Goal: Task Accomplishment & Management: Complete application form

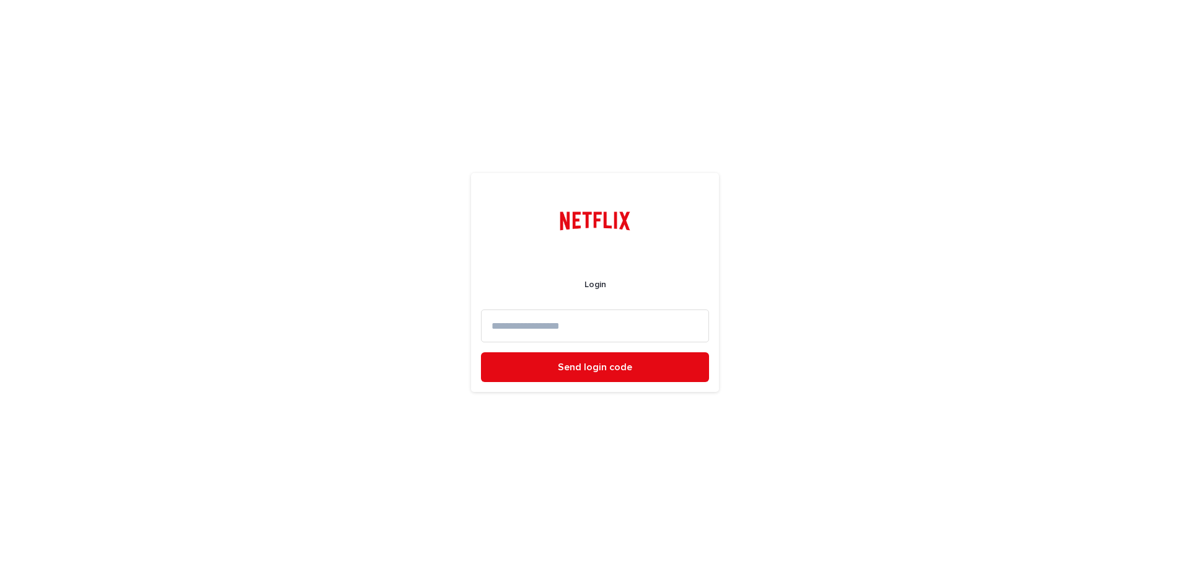
click at [664, 327] on input at bounding box center [595, 325] width 228 height 33
click at [614, 323] on input at bounding box center [595, 325] width 228 height 33
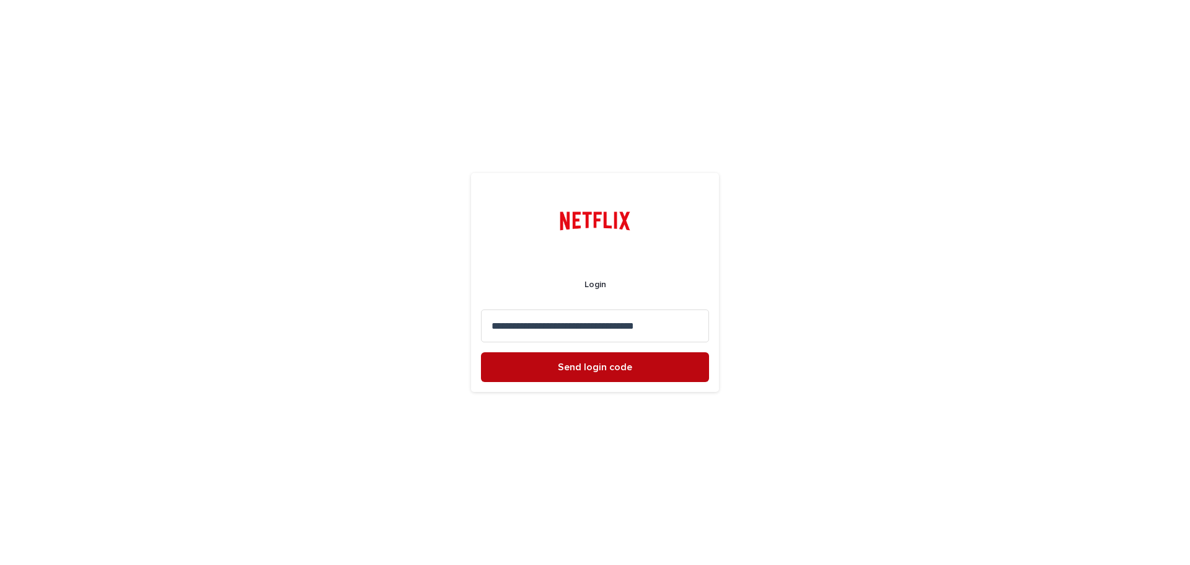
type input "**********"
click at [674, 363] on button "Send login code" at bounding box center [595, 367] width 228 height 30
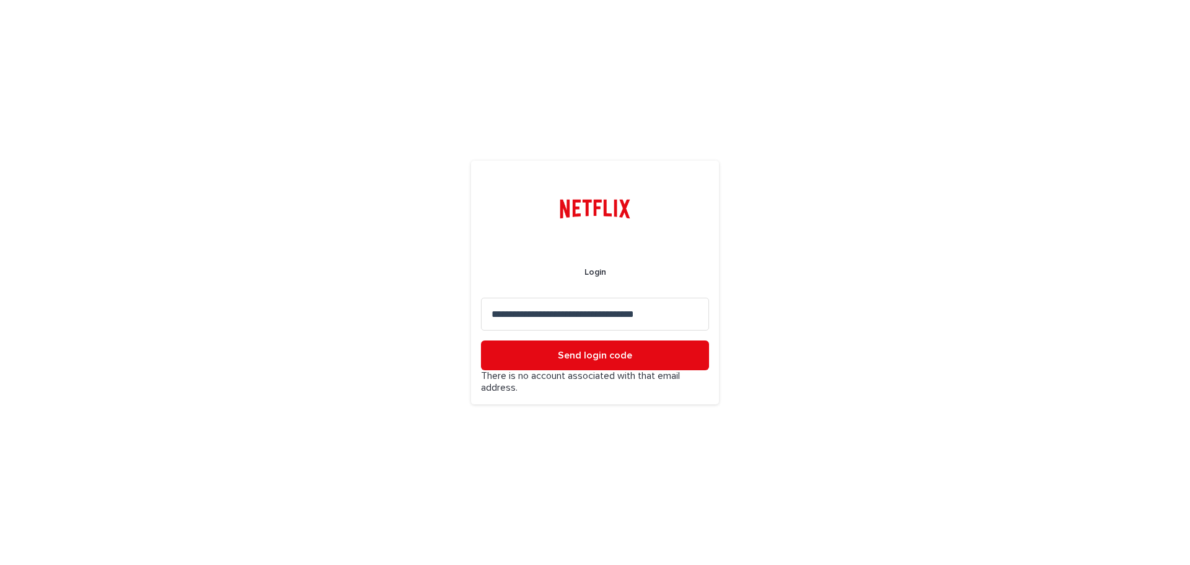
drag, startPoint x: 689, startPoint y: 319, endPoint x: 462, endPoint y: 309, distance: 227.0
click at [462, 309] on div "**********" at bounding box center [595, 282] width 1190 height 565
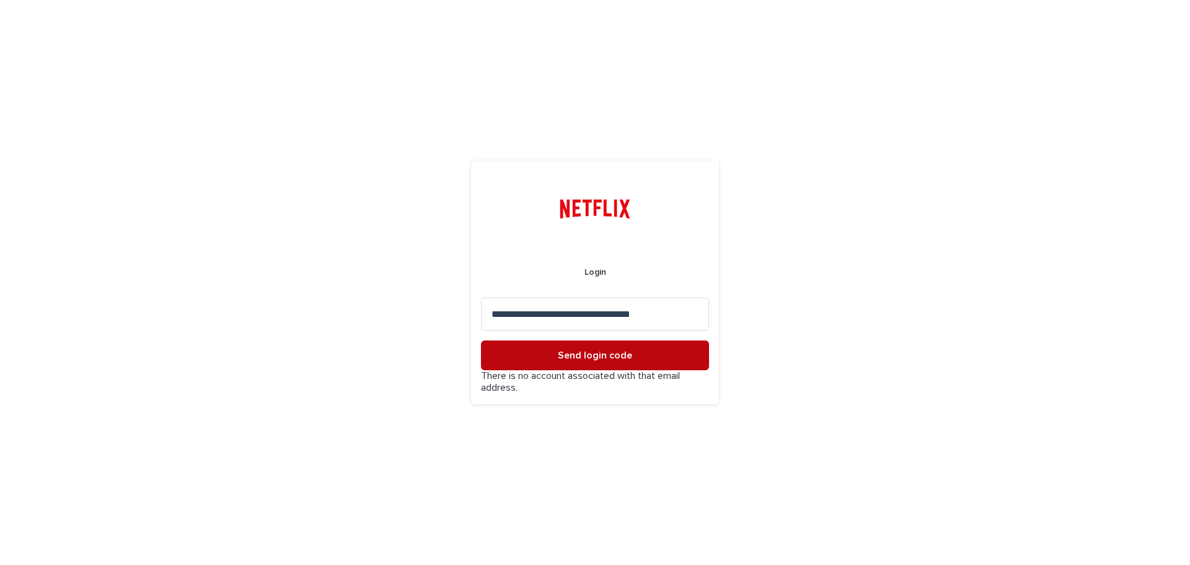
type input "**********"
click at [615, 356] on span "Send login code" at bounding box center [595, 355] width 74 height 10
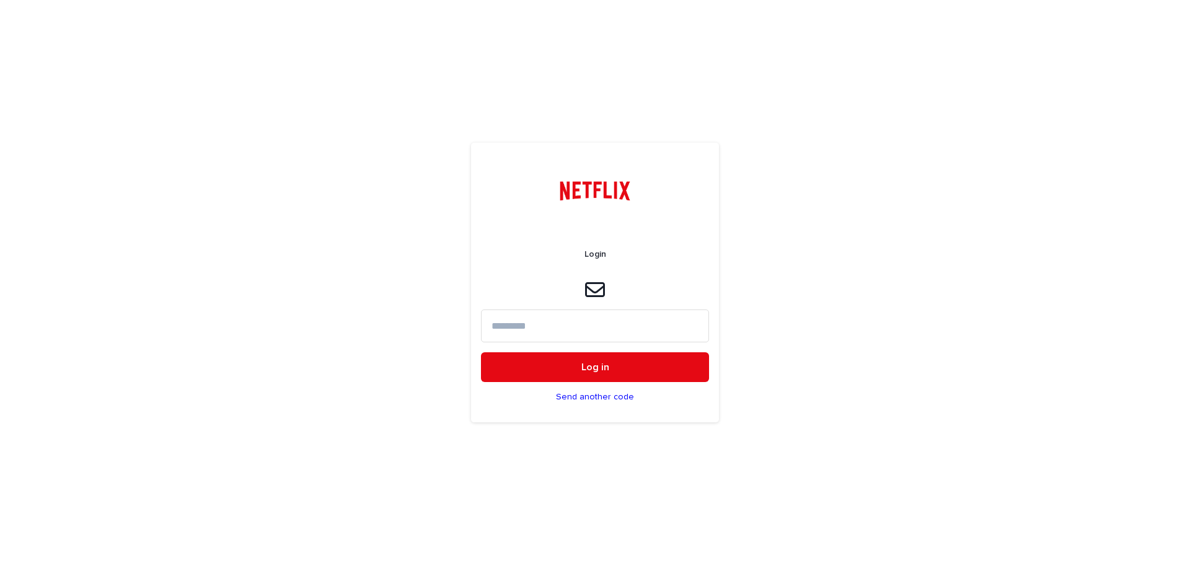
click at [604, 319] on input at bounding box center [595, 325] width 228 height 33
type input "******"
click at [601, 369] on span "Log in" at bounding box center [595, 367] width 28 height 10
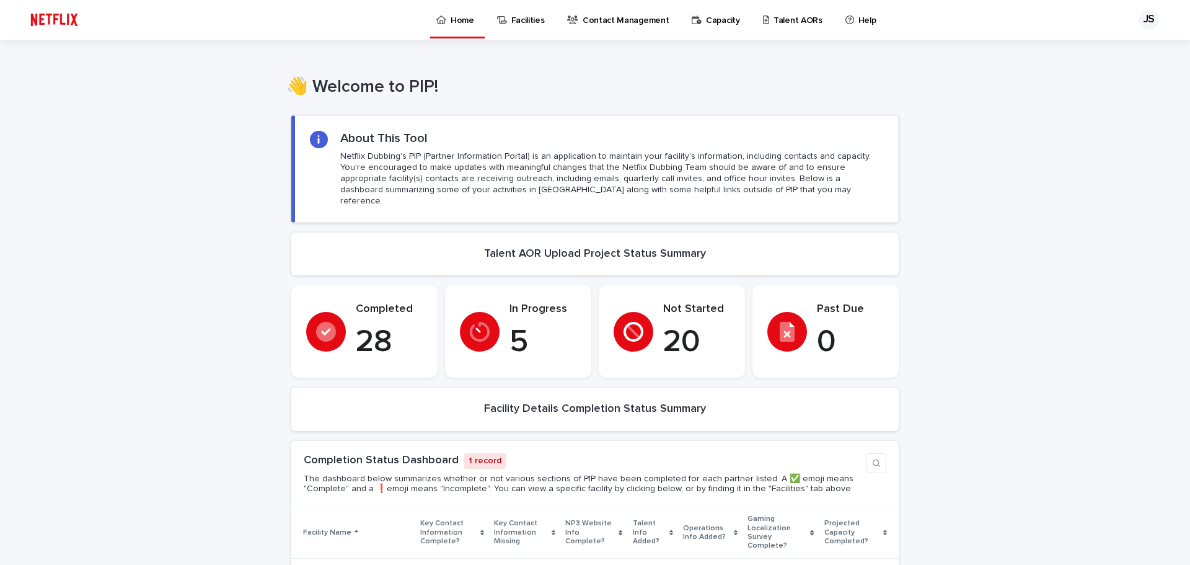
click at [716, 12] on p "Capacity" at bounding box center [723, 13] width 34 height 26
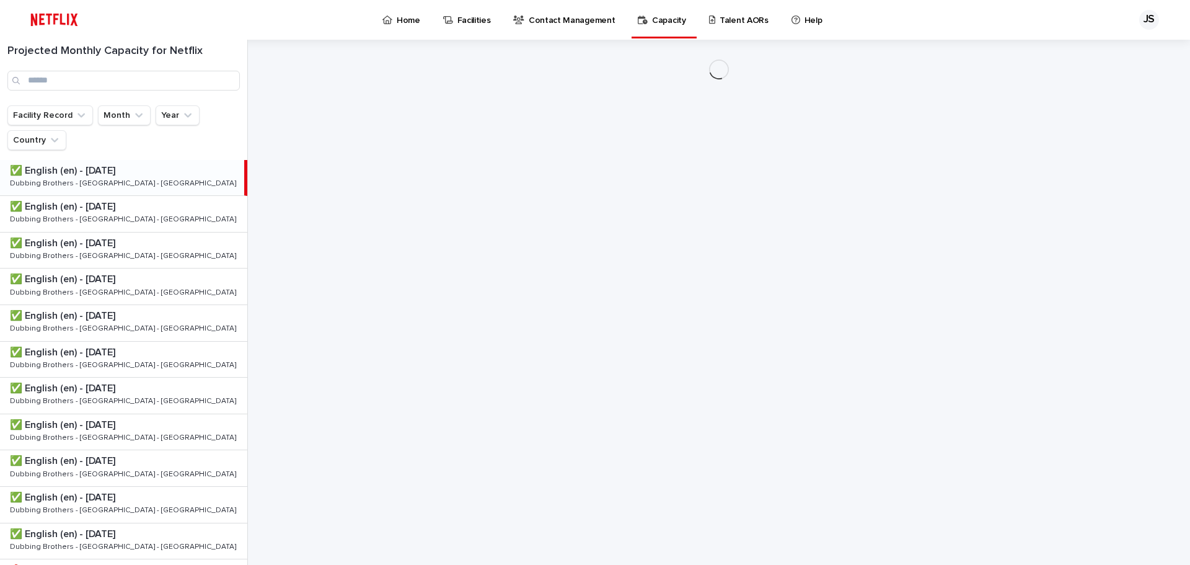
click at [723, 26] on link "Talent AORs" at bounding box center [741, 19] width 66 height 38
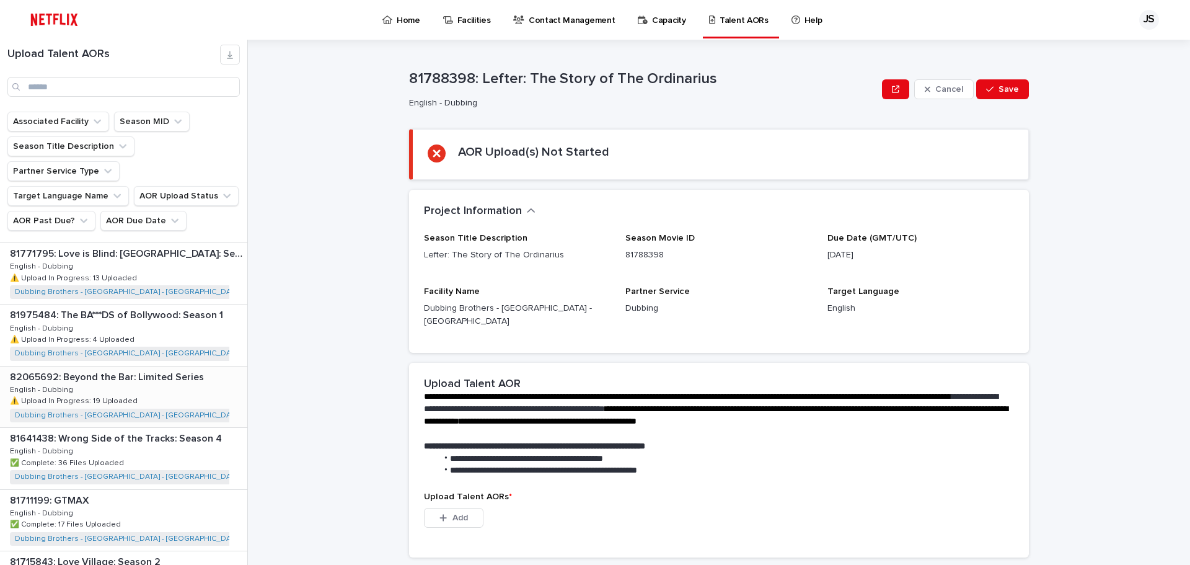
scroll to position [1353, 0]
click at [167, 366] on div "82065692: Beyond the Bar: Limited Series 82065692: Beyond the Bar: Limited Seri…" at bounding box center [123, 396] width 247 height 61
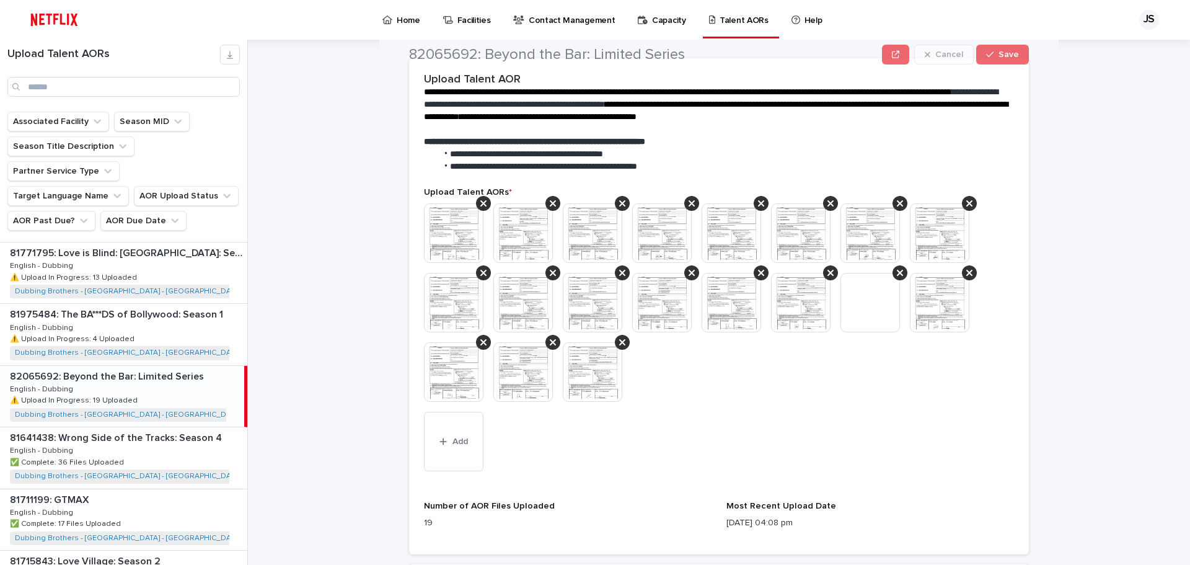
scroll to position [372, 0]
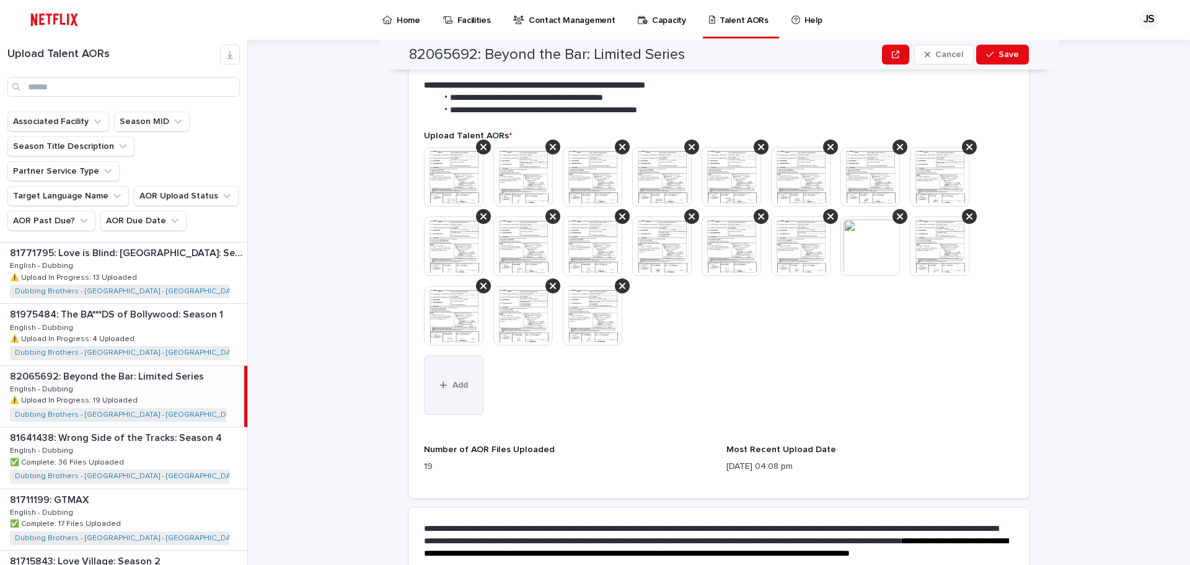
click at [452, 381] on span "Add" at bounding box center [459, 385] width 15 height 9
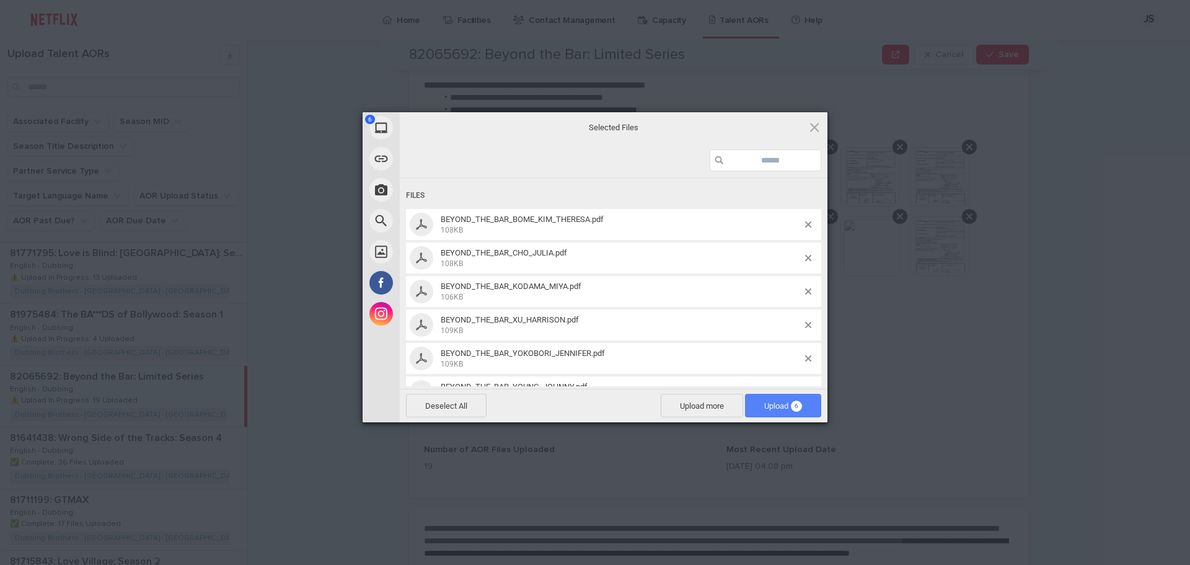
click at [776, 408] on span "Upload 6" at bounding box center [783, 405] width 38 height 9
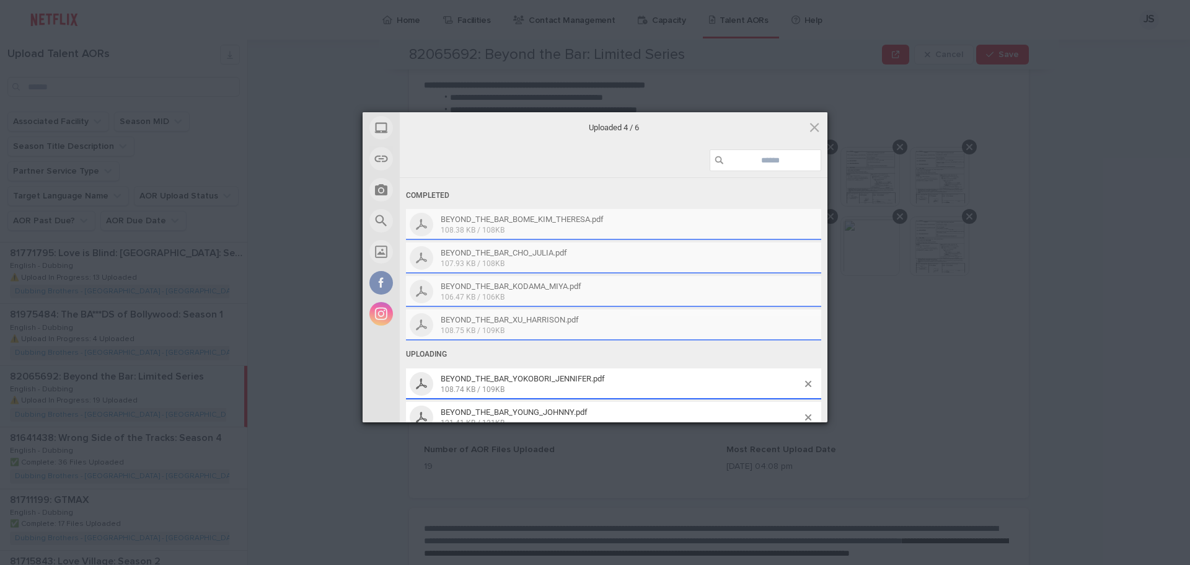
scroll to position [407, 0]
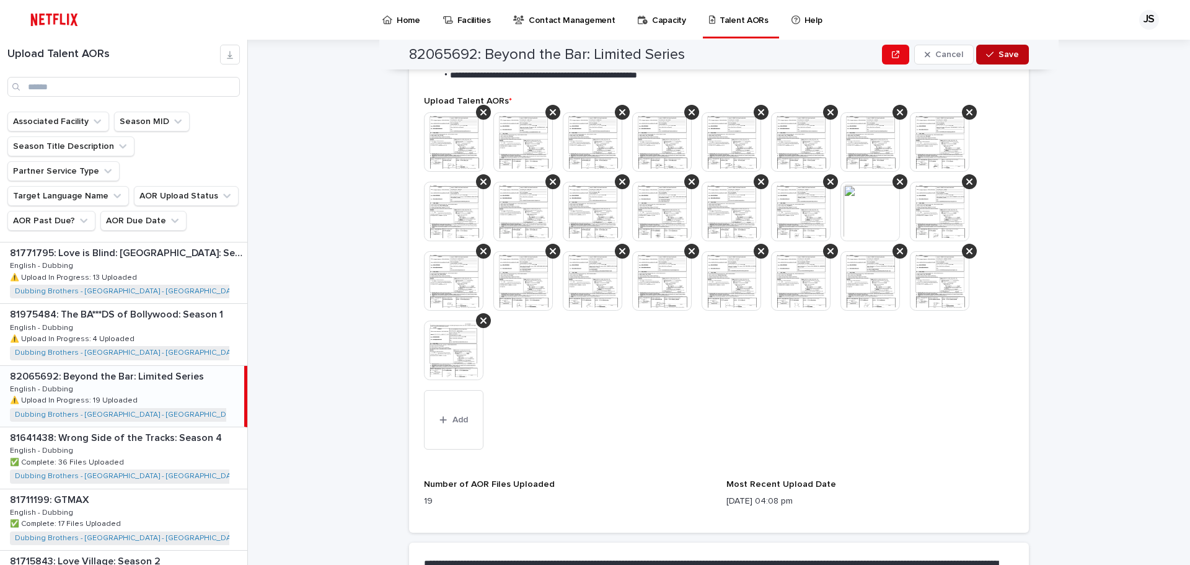
click at [988, 56] on icon "button" at bounding box center [989, 54] width 7 height 9
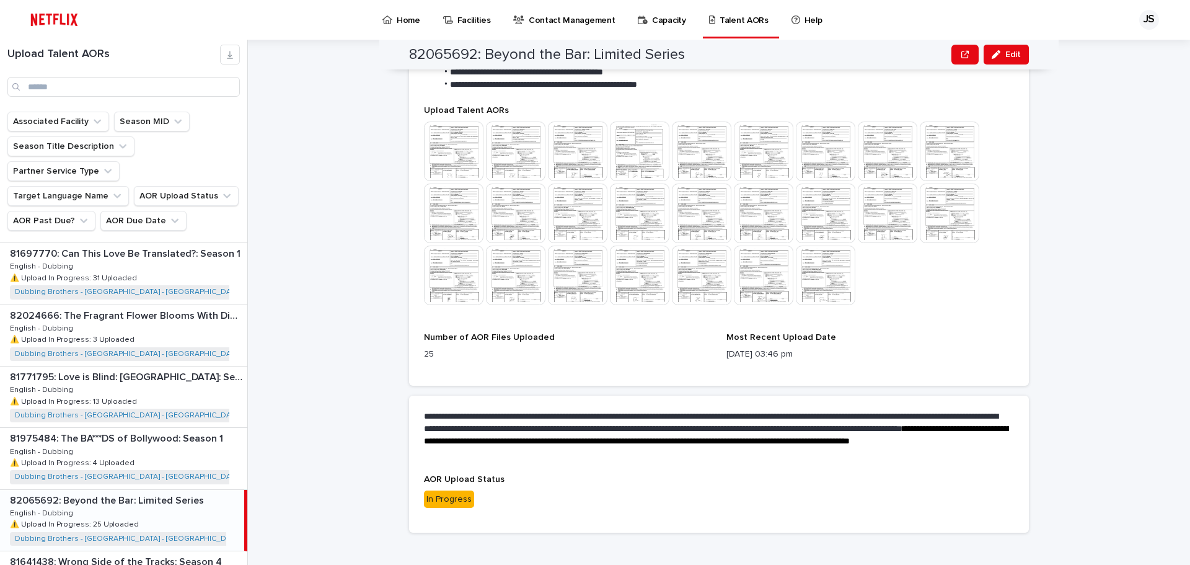
scroll to position [1168, 0]
click at [162, 305] on div "81697770: Can This Love Be Translated?: Season 1 81697770: Can This Love Be Tra…" at bounding box center [123, 335] width 247 height 61
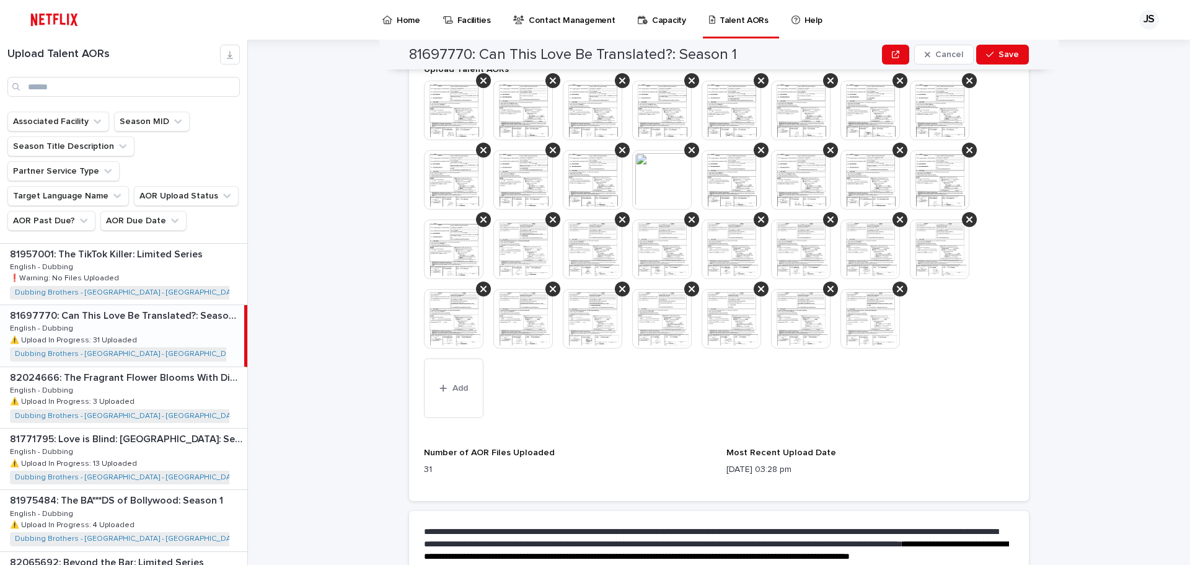
scroll to position [459, 0]
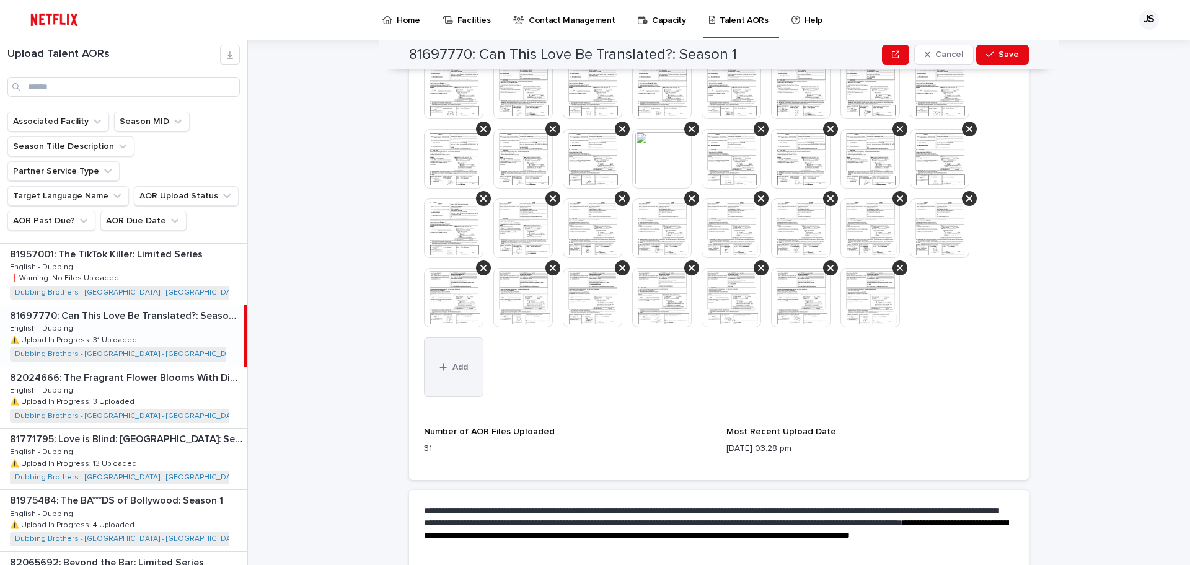
click at [457, 343] on button "Add" at bounding box center [453, 366] width 59 height 59
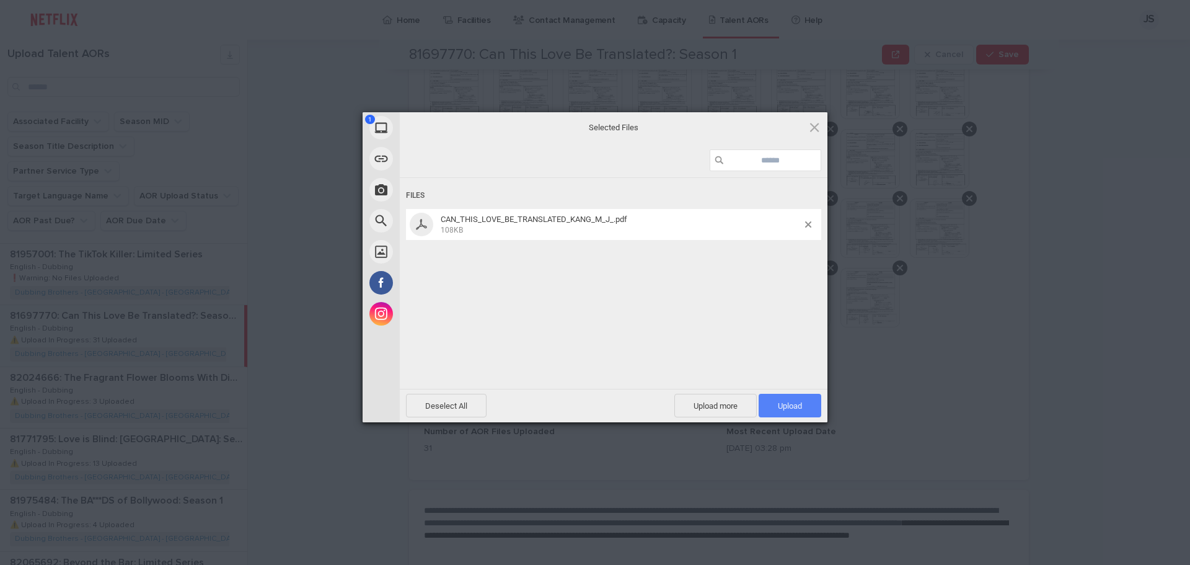
click at [796, 407] on span "Upload 1" at bounding box center [790, 405] width 24 height 9
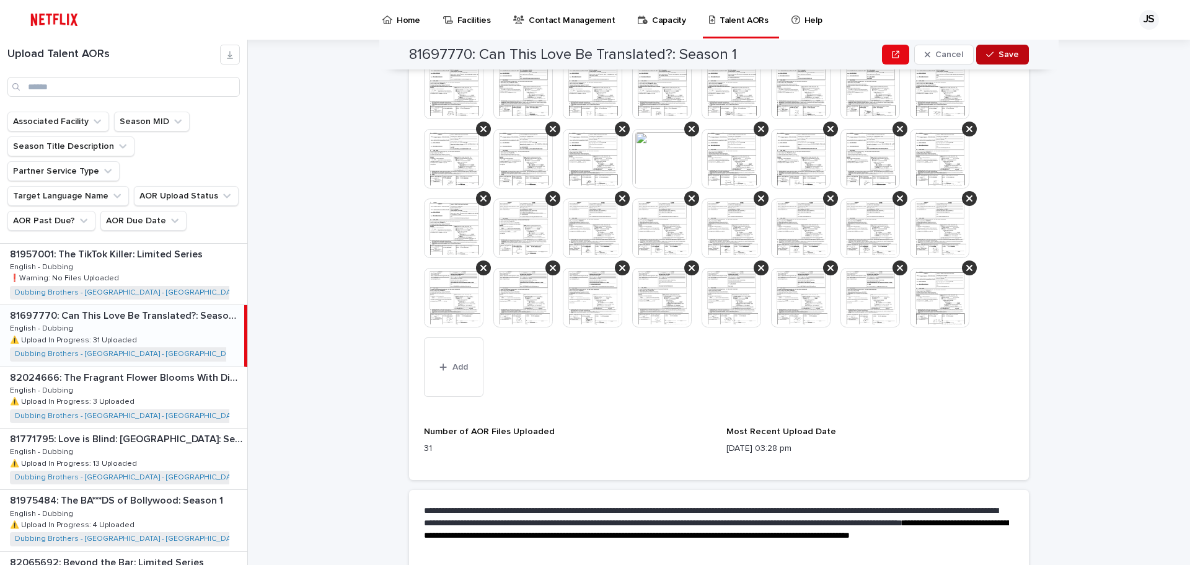
click at [992, 60] on button "Save" at bounding box center [1002, 55] width 53 height 20
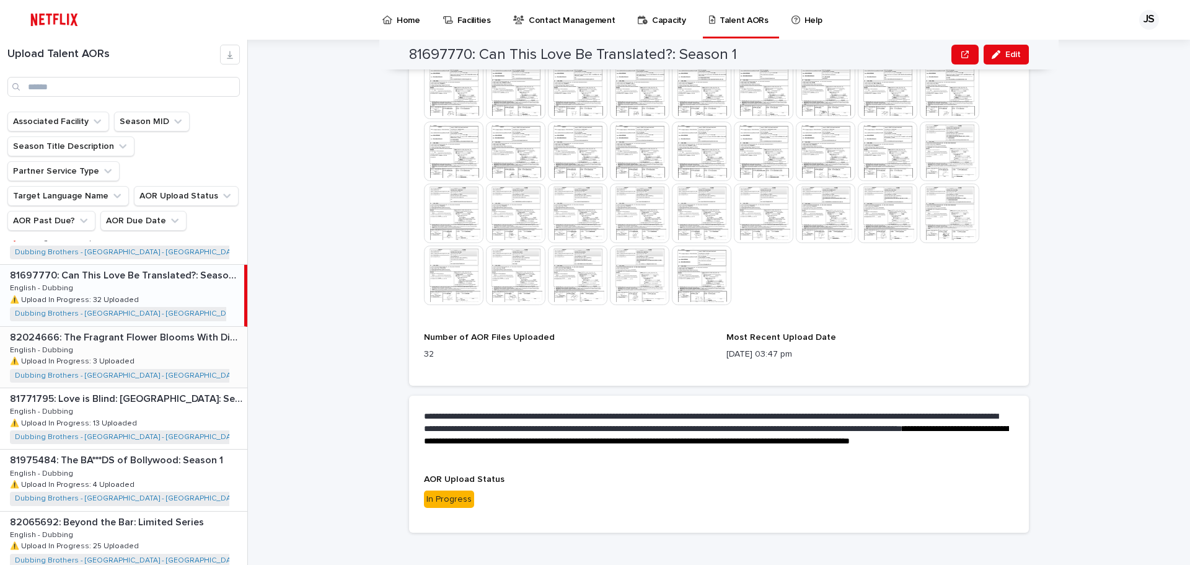
scroll to position [1230, 0]
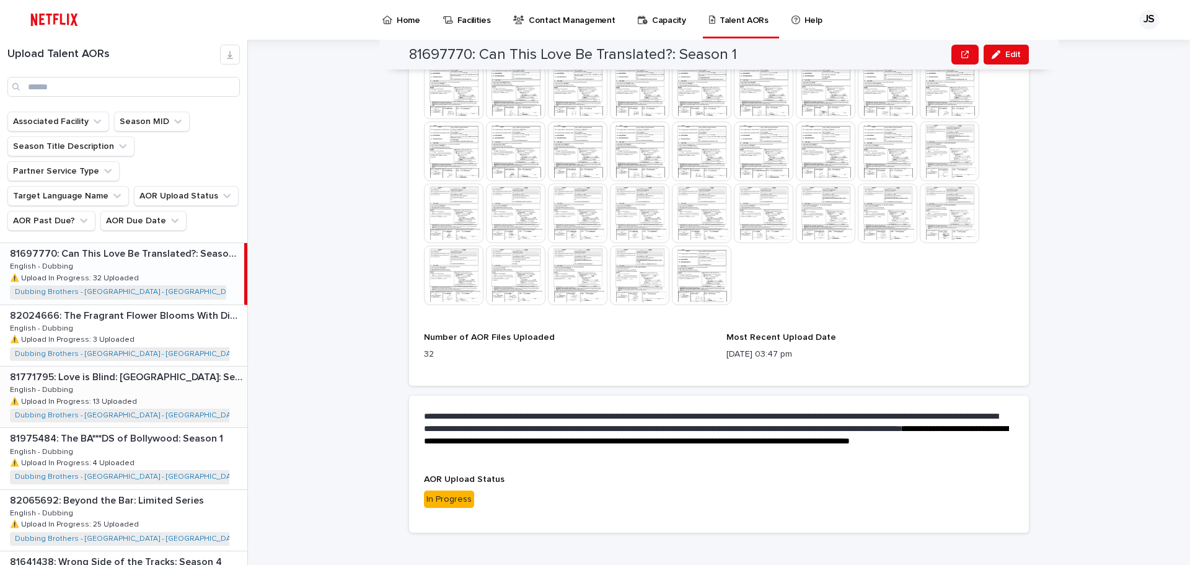
click at [138, 366] on div "81771795: Love is Blind: [GEOGRAPHIC_DATA]: Season 1 81771795: Love is Blind: […" at bounding box center [123, 396] width 247 height 61
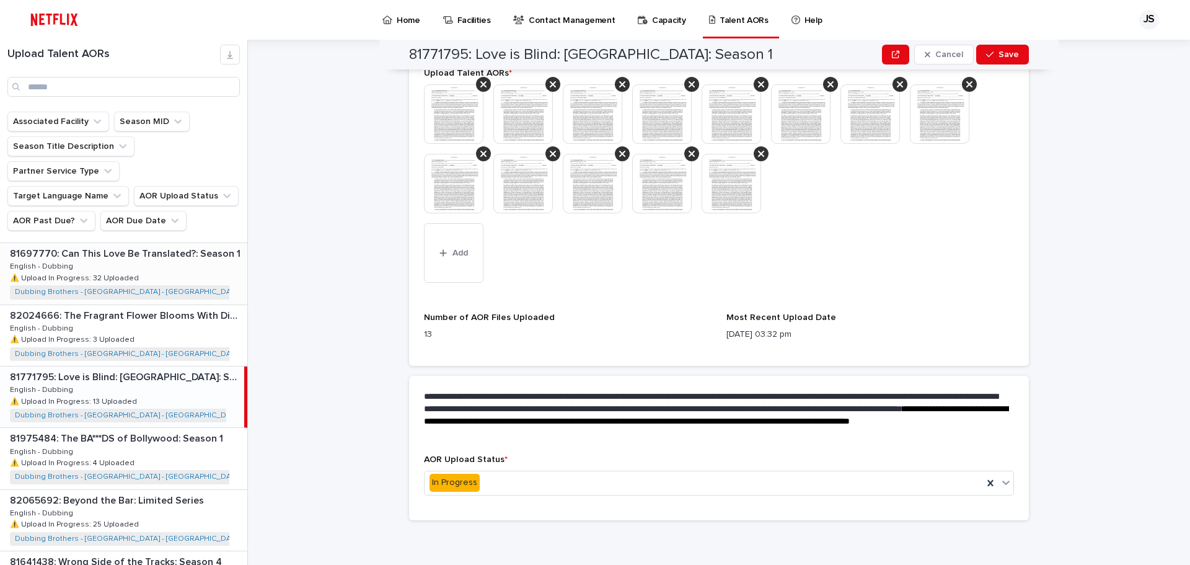
scroll to position [421, 0]
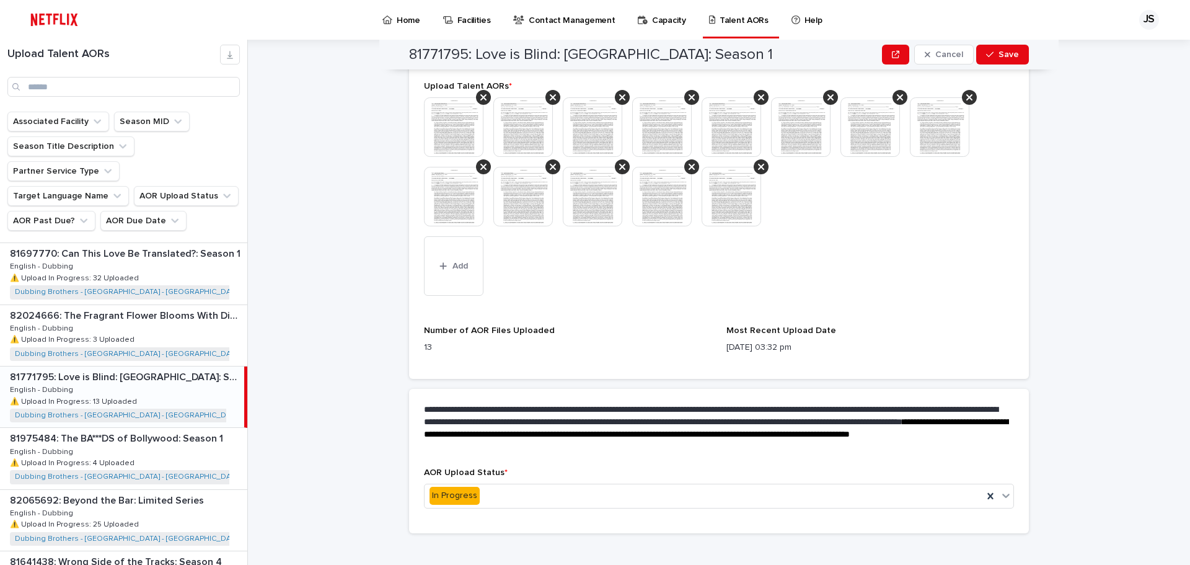
click at [161, 366] on div "81771795: Love is Blind: [GEOGRAPHIC_DATA]: Season 1 81771795: Love is Blind: […" at bounding box center [122, 396] width 244 height 61
click at [452, 262] on span "Add" at bounding box center [459, 266] width 15 height 9
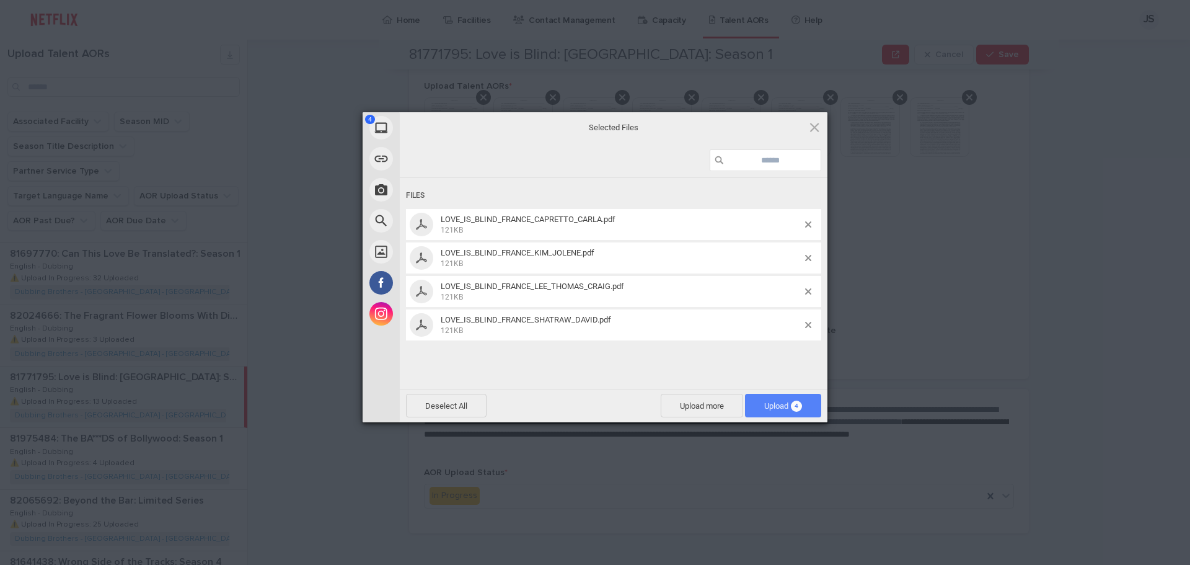
click at [773, 405] on span "Upload 4" at bounding box center [783, 405] width 38 height 9
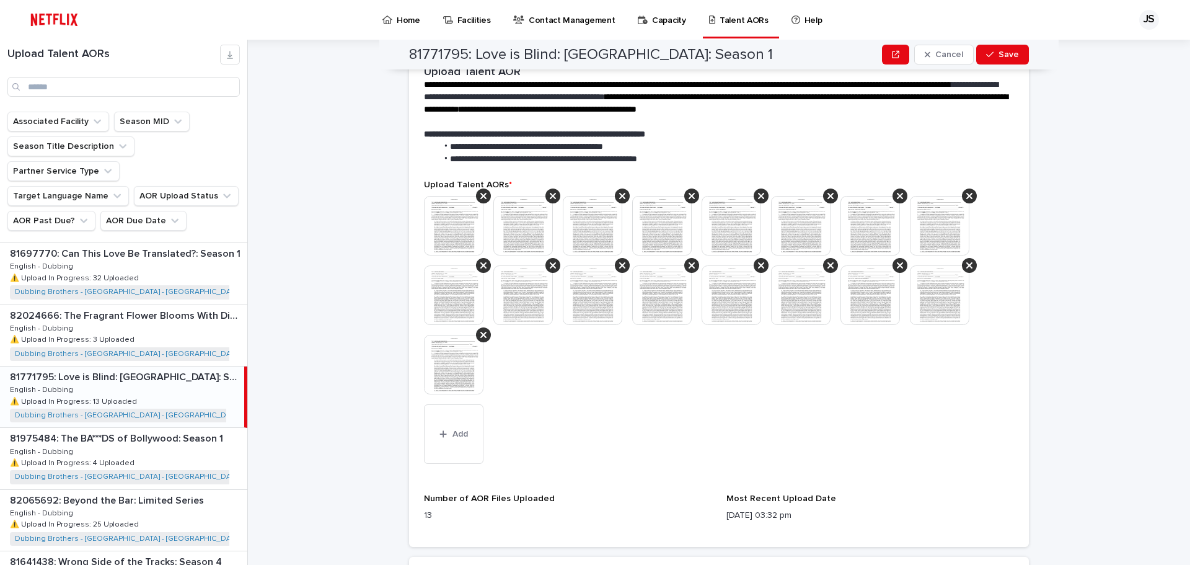
scroll to position [270, 0]
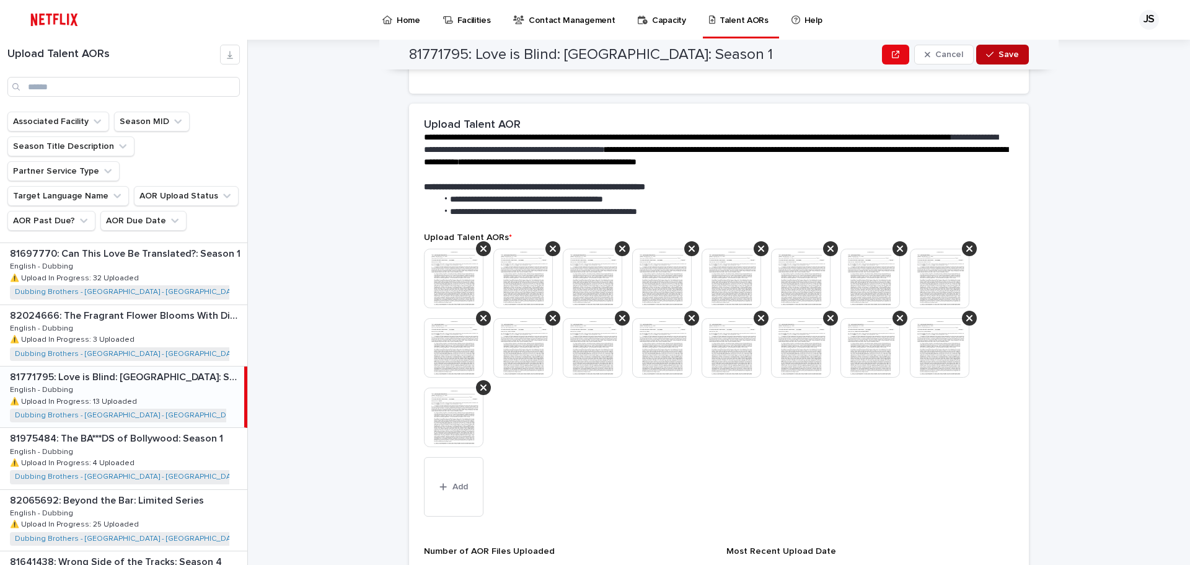
click at [1003, 58] on span "Save" at bounding box center [1008, 54] width 20 height 9
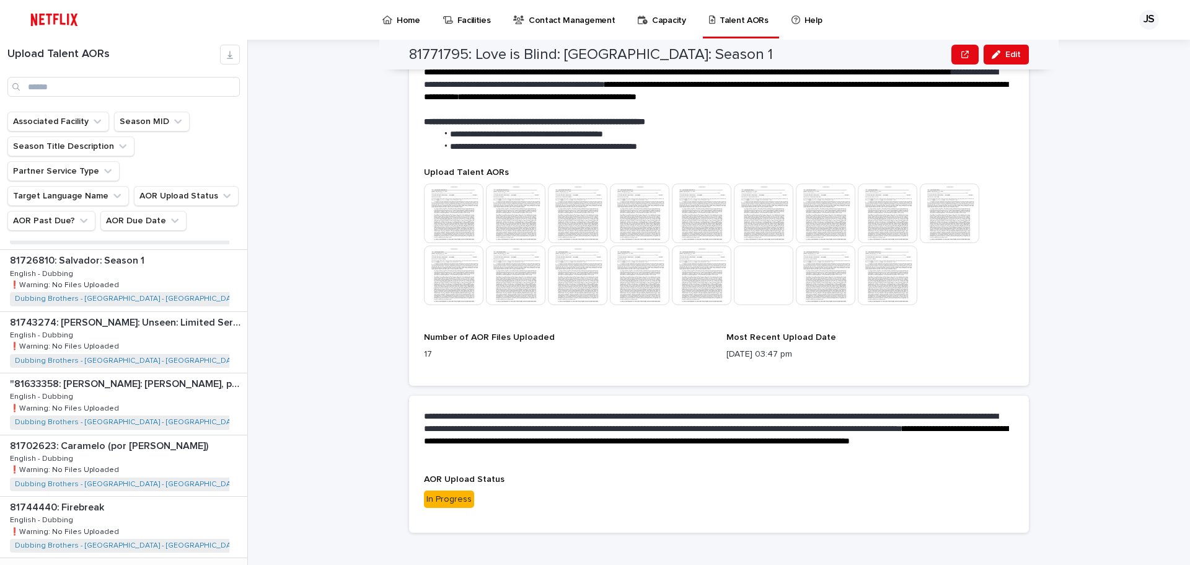
scroll to position [0, 0]
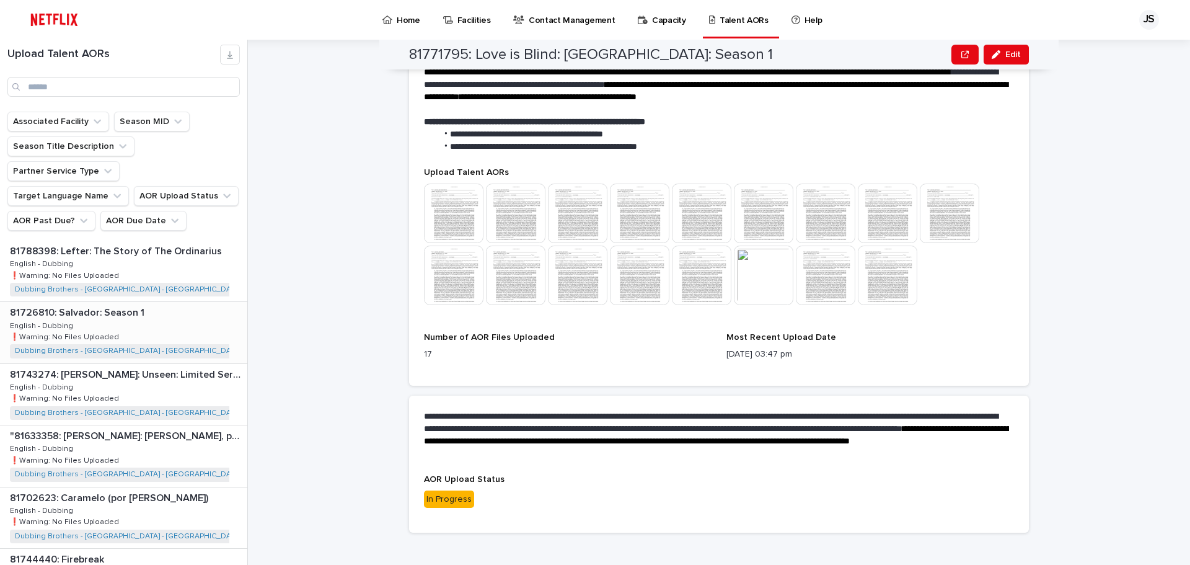
click at [161, 312] on div "81726810: Salvador: Season 1 81726810: Salvador: Season 1 English - Dubbing Eng…" at bounding box center [123, 332] width 247 height 61
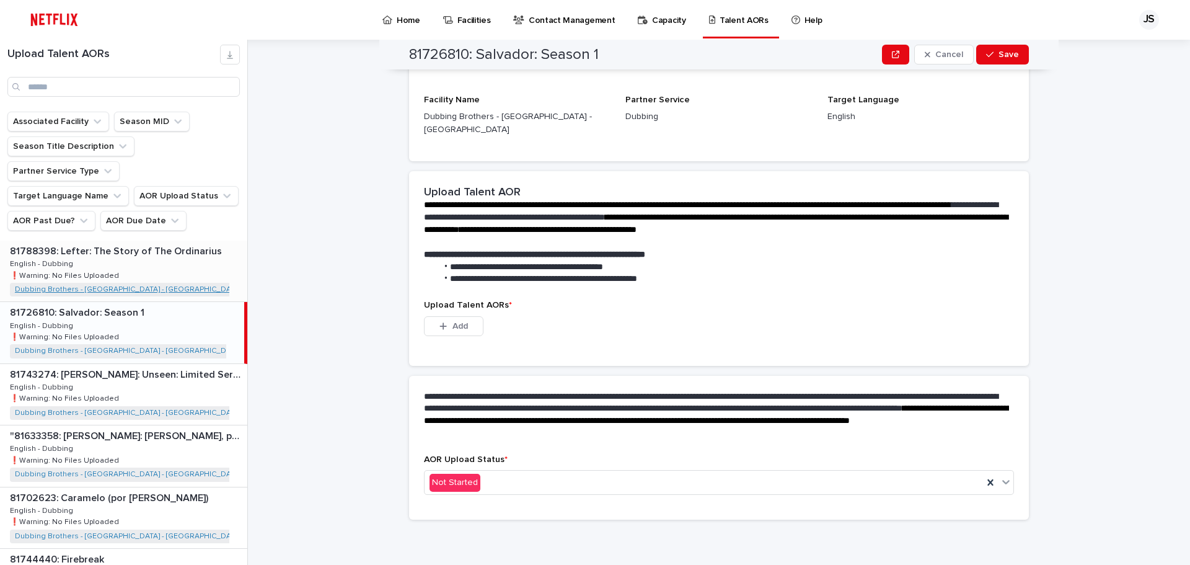
scroll to position [178, 0]
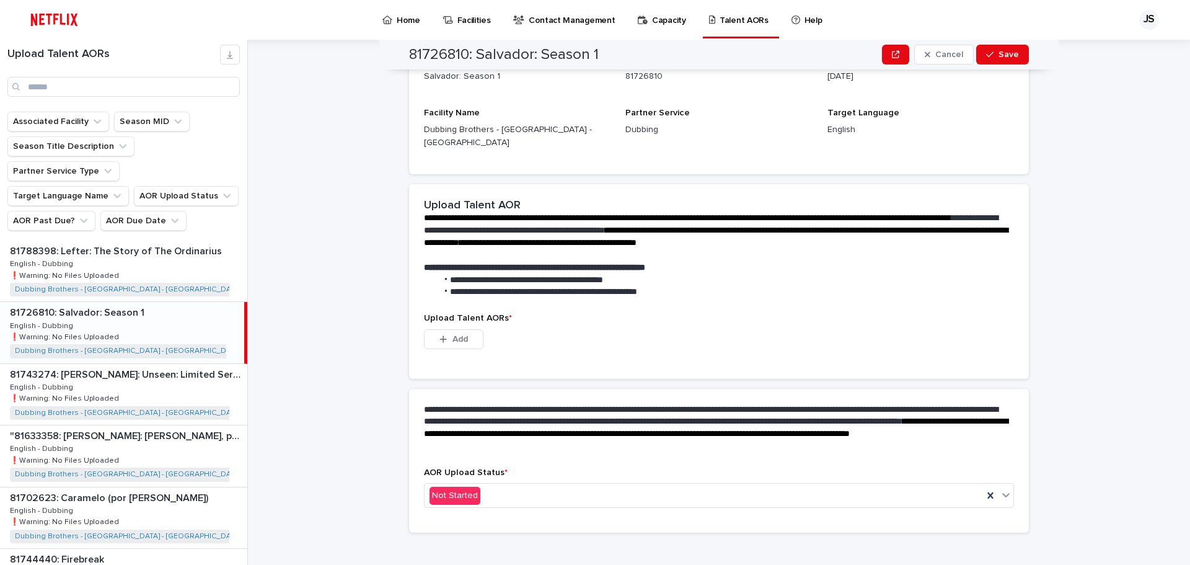
click at [141, 302] on div "81726810: Salvador: Season 1 81726810: Salvador: Season 1 English - Dubbing Eng…" at bounding box center [122, 332] width 244 height 61
click at [467, 330] on button "Add" at bounding box center [453, 339] width 59 height 20
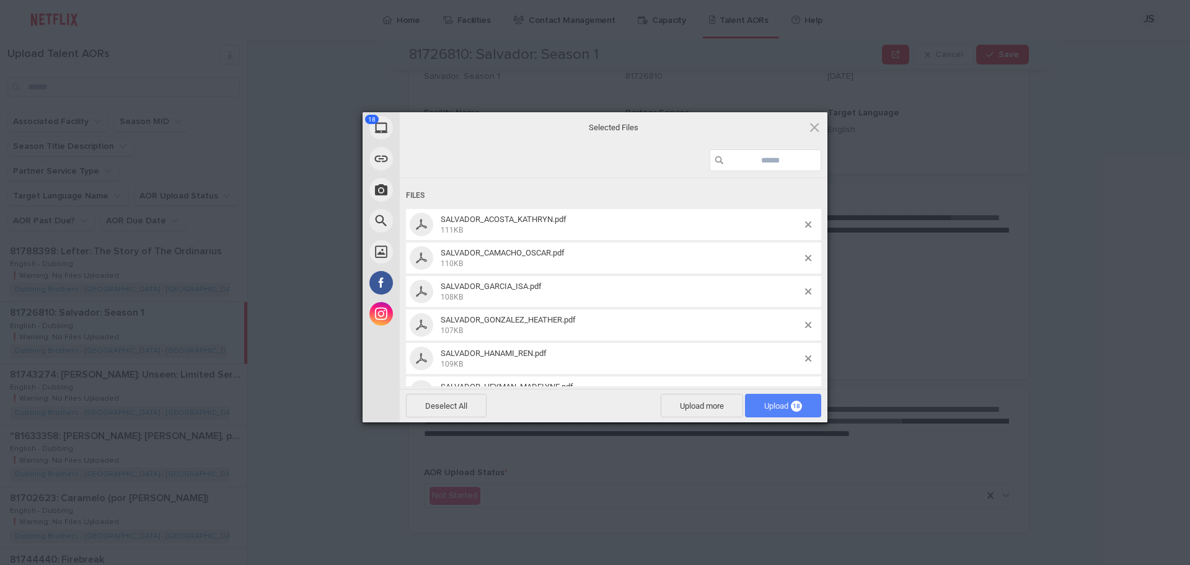
click at [781, 406] on span "Upload 18" at bounding box center [783, 405] width 38 height 9
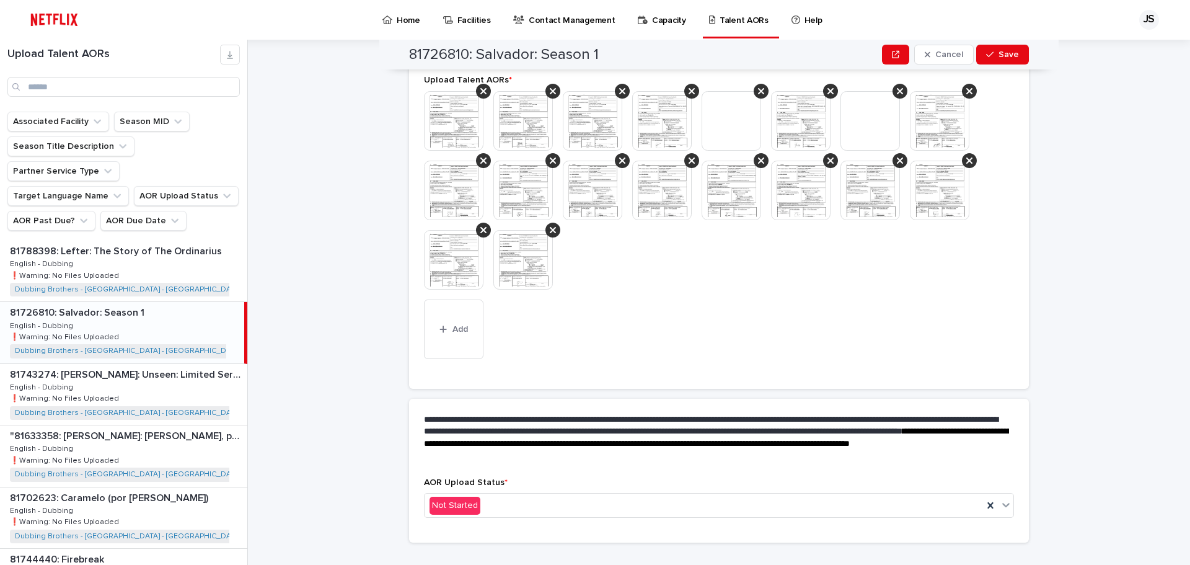
scroll to position [366, 0]
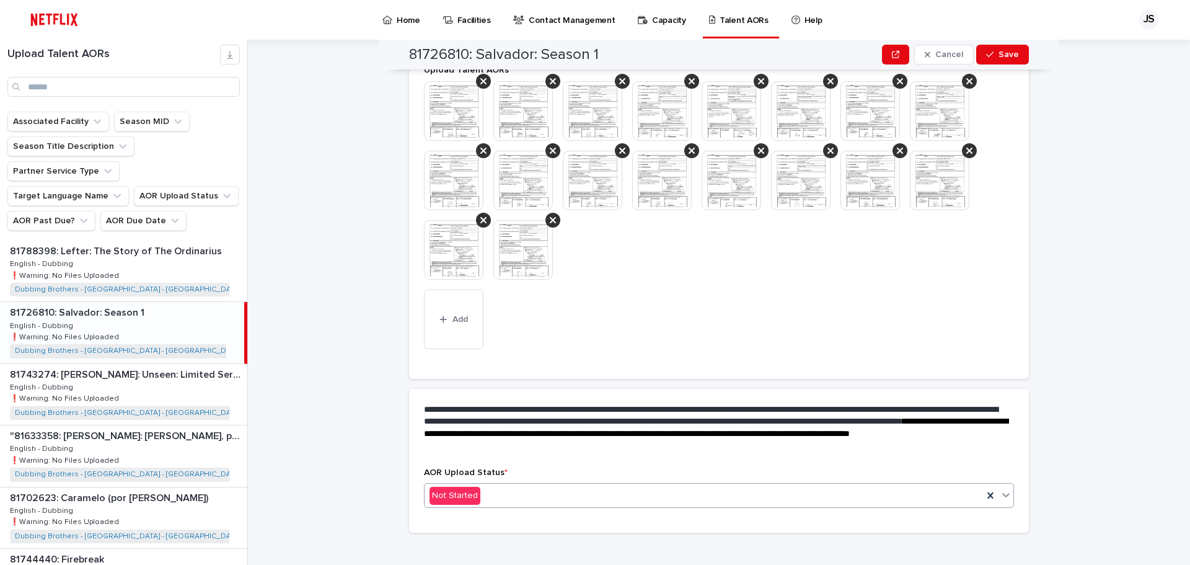
click at [571, 485] on div "Not Started" at bounding box center [704, 495] width 558 height 20
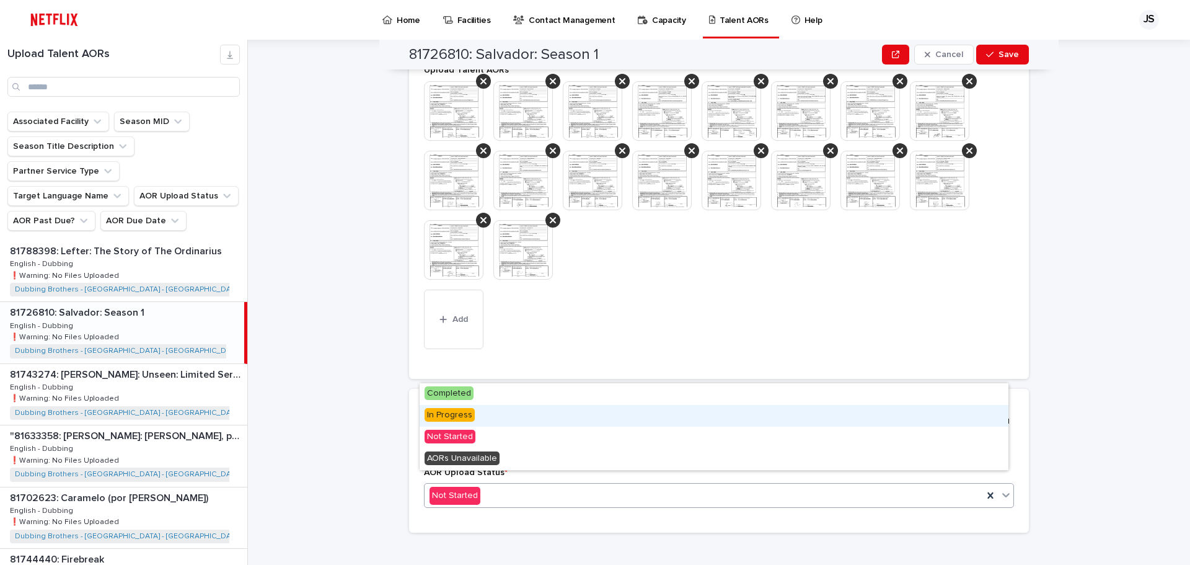
drag, startPoint x: 548, startPoint y: 449, endPoint x: 541, endPoint y: 413, distance: 37.2
click at [541, 413] on div "In Progress" at bounding box center [714, 416] width 589 height 22
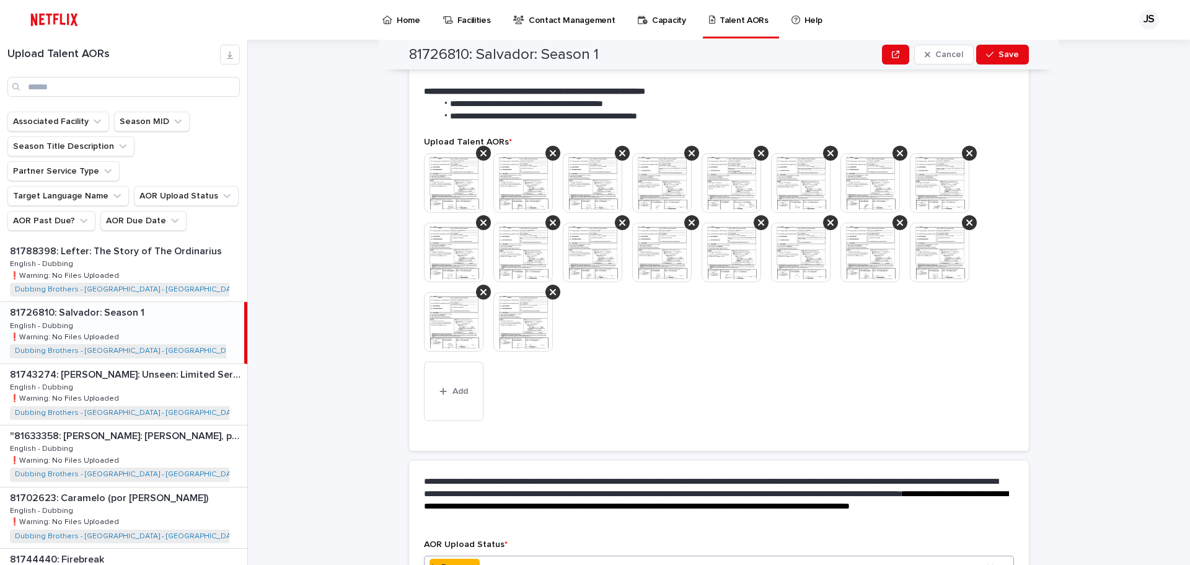
scroll to position [402, 0]
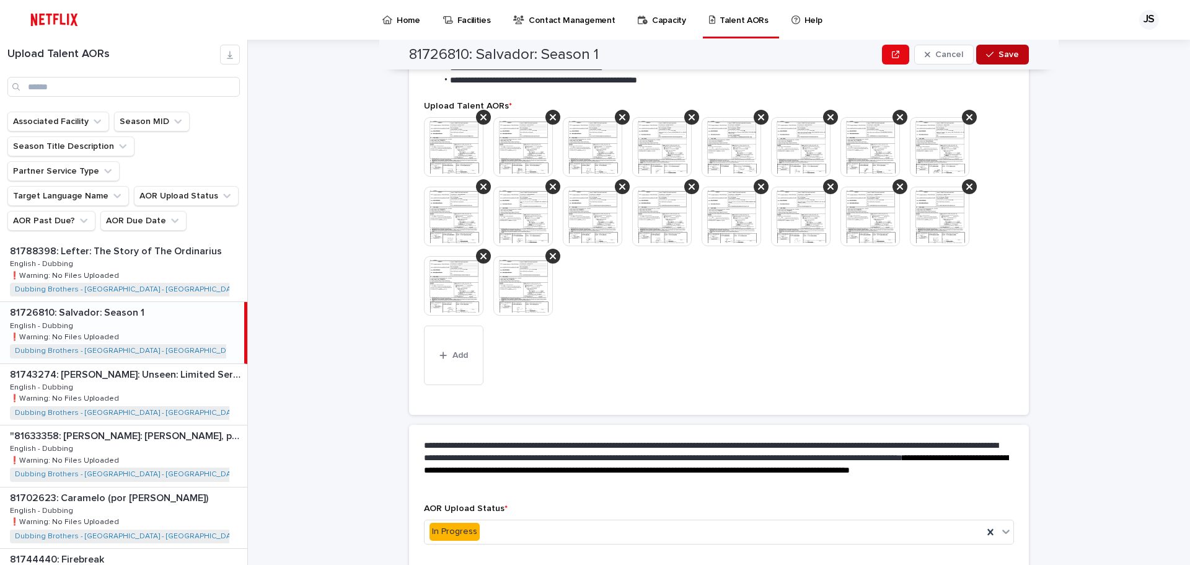
click at [992, 54] on div "button" at bounding box center [992, 54] width 12 height 9
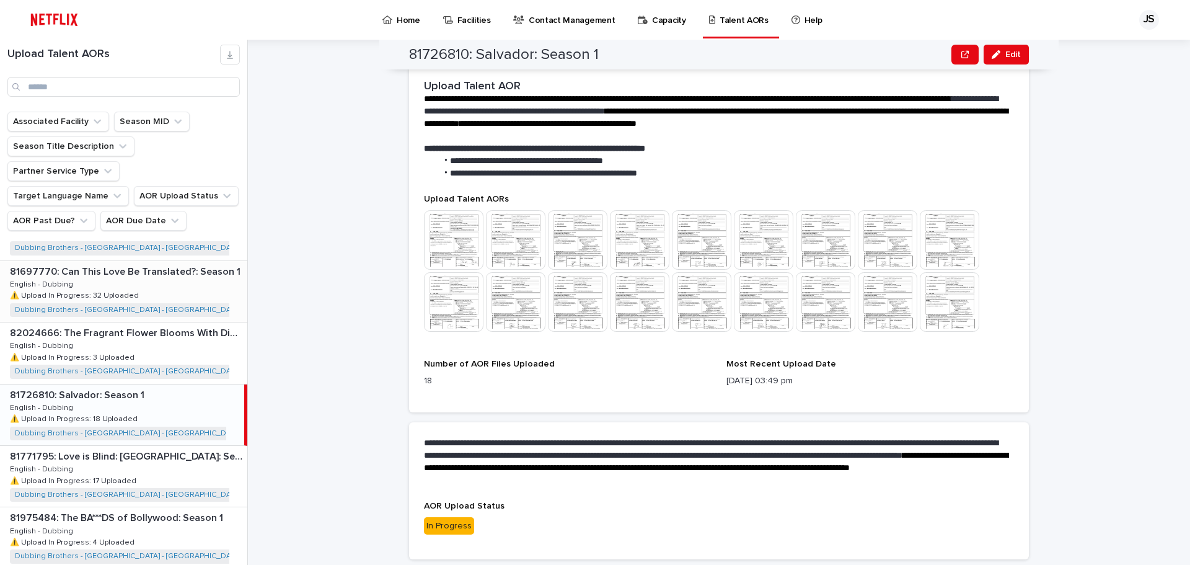
scroll to position [1177, 0]
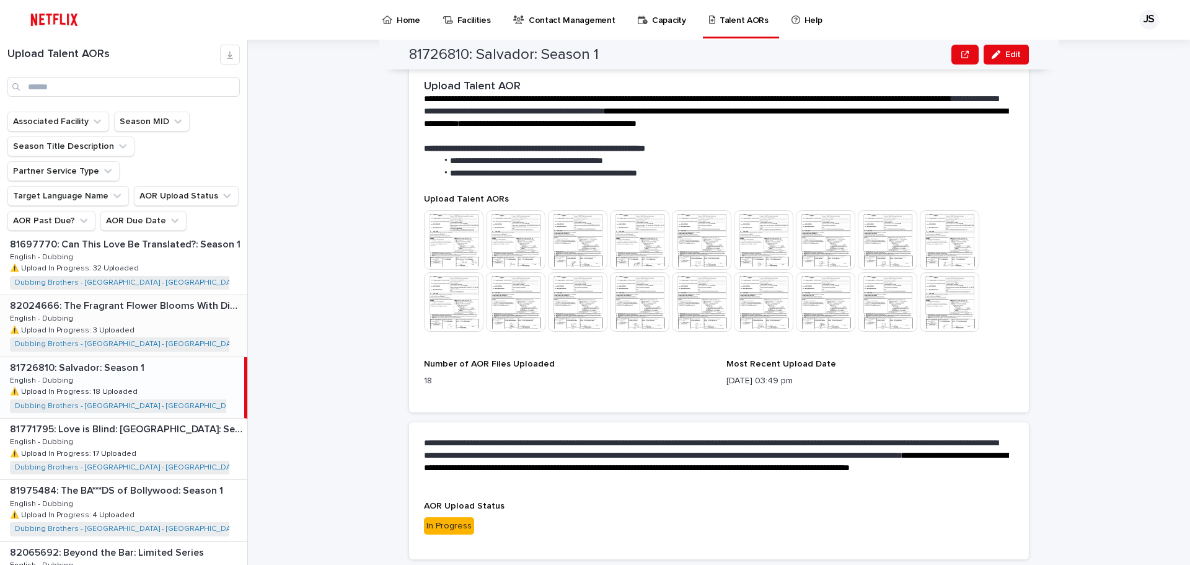
click at [174, 297] on p "82024666: The Fragrant Flower Blooms With Dignity: Season 1" at bounding box center [127, 304] width 235 height 14
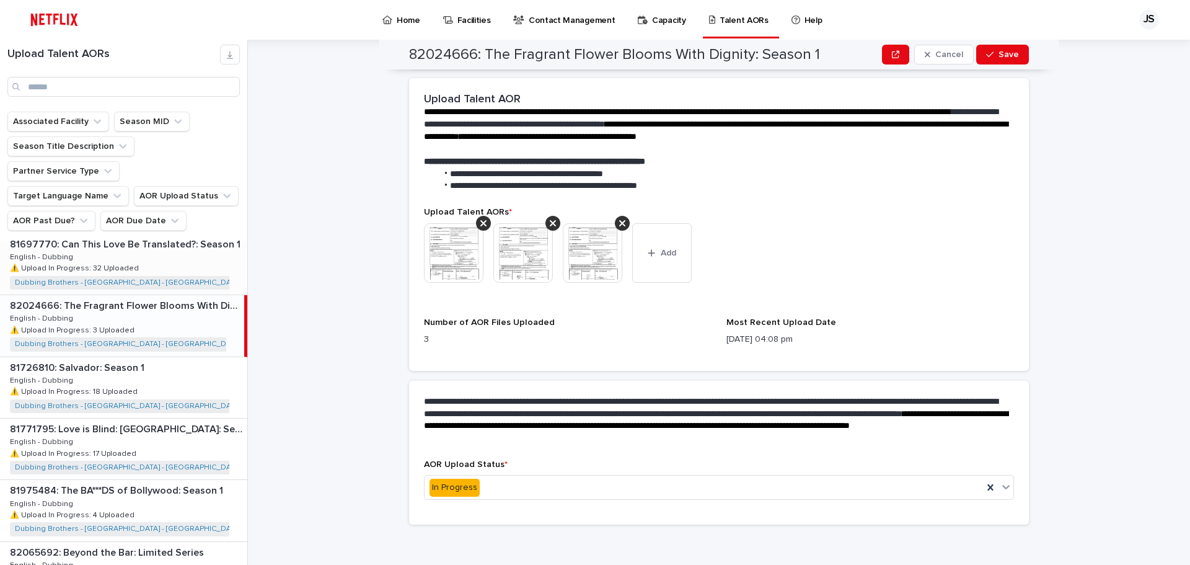
scroll to position [301, 0]
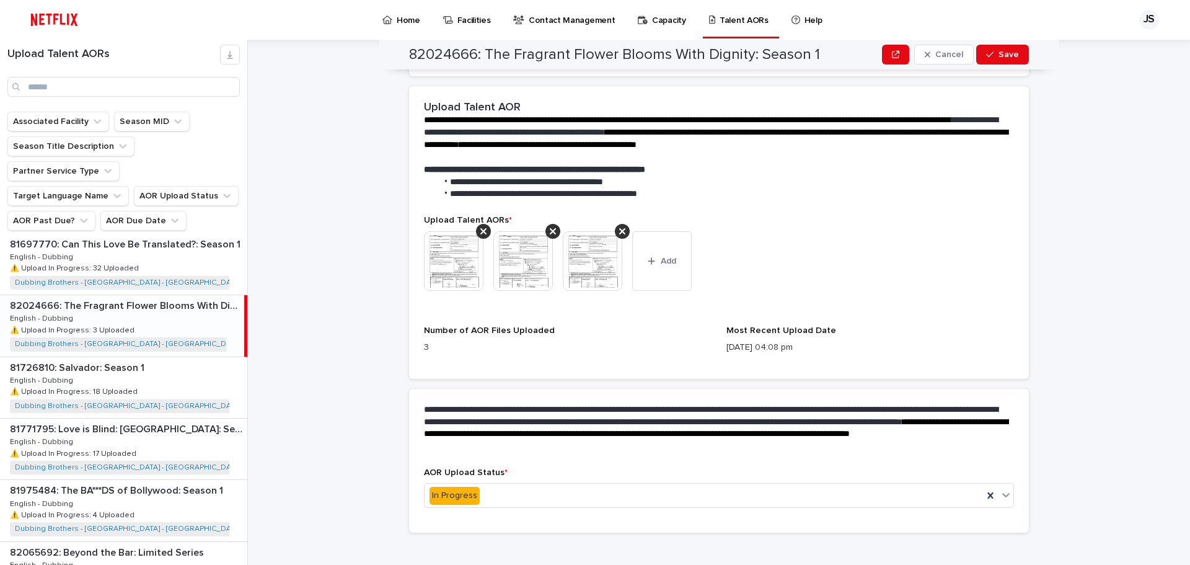
click at [168, 297] on p "82024666: The Fragrant Flower Blooms With Dignity: Season 1" at bounding box center [126, 304] width 232 height 14
click at [661, 257] on span "Add" at bounding box center [668, 261] width 15 height 9
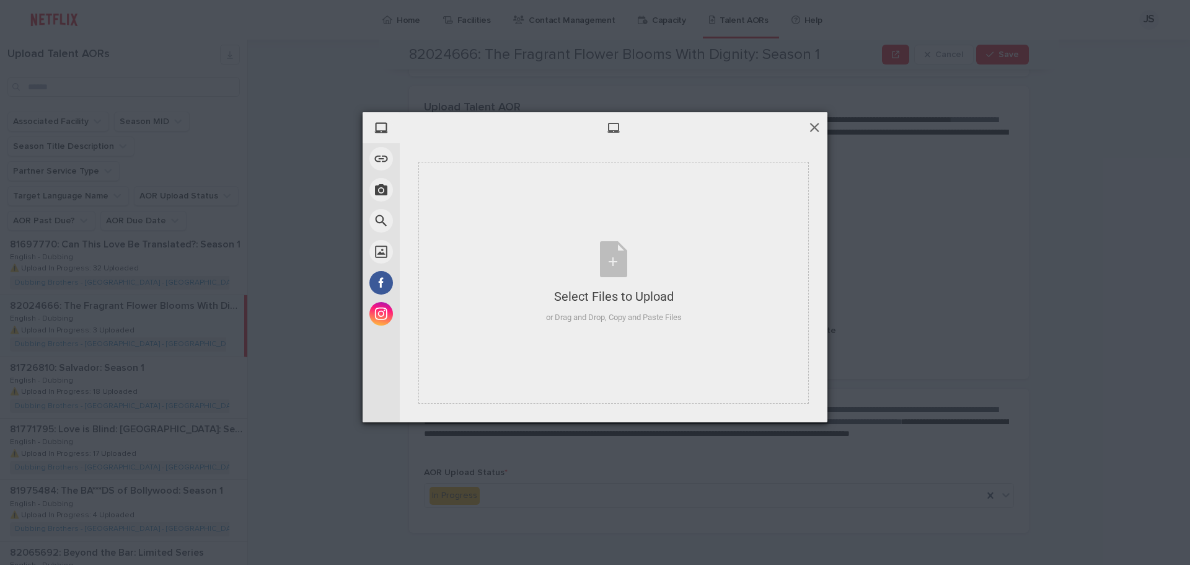
click at [810, 123] on span at bounding box center [815, 127] width 14 height 14
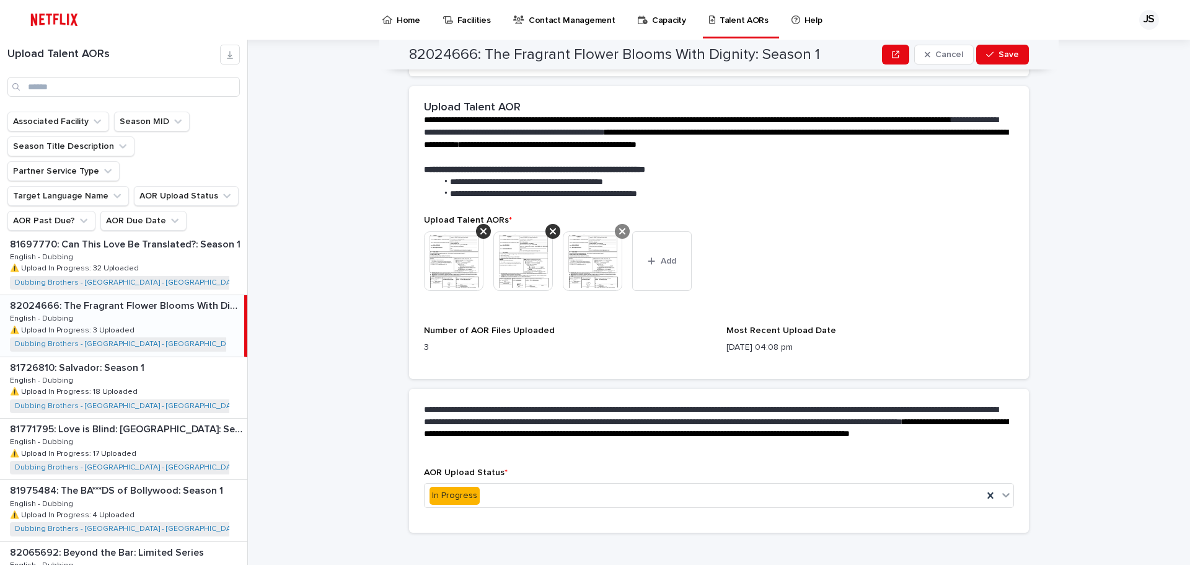
click at [619, 228] on icon at bounding box center [622, 231] width 6 height 6
click at [550, 226] on icon at bounding box center [553, 231] width 6 height 10
click at [480, 226] on icon at bounding box center [483, 231] width 6 height 10
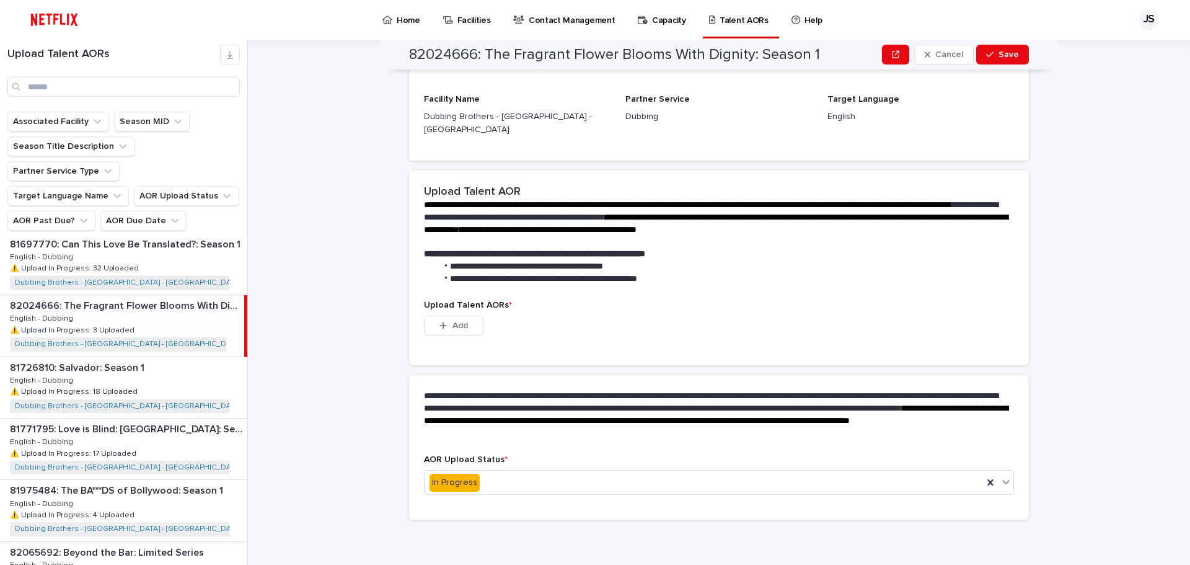
scroll to position [131, 0]
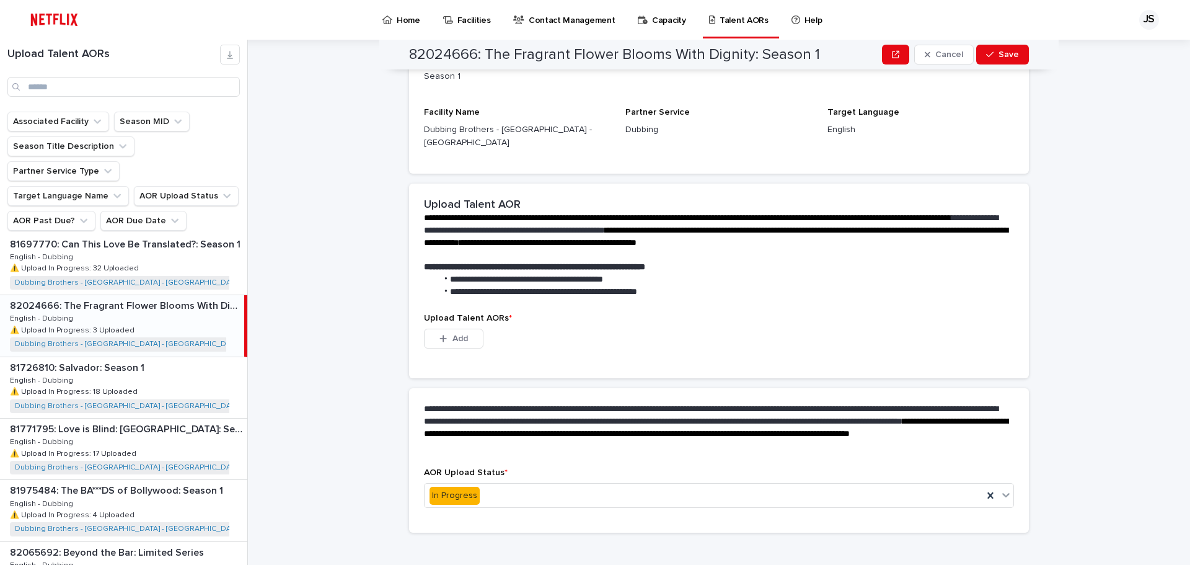
click at [468, 262] on strong "**********" at bounding box center [534, 266] width 221 height 9
click at [459, 334] on span "Add" at bounding box center [459, 338] width 15 height 9
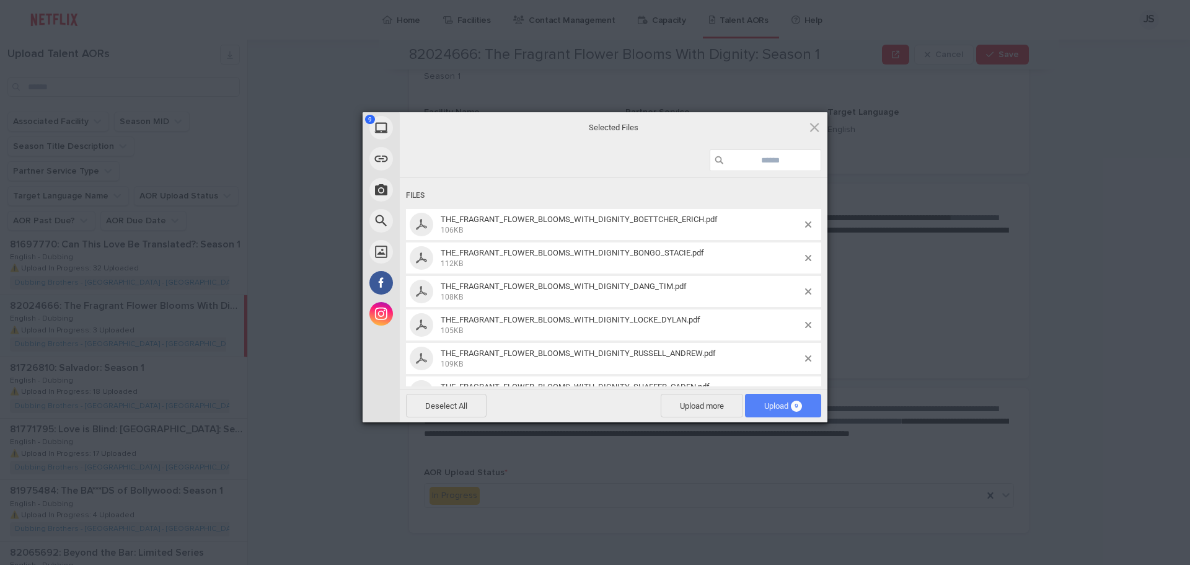
click at [785, 407] on span "Upload 9" at bounding box center [783, 405] width 38 height 9
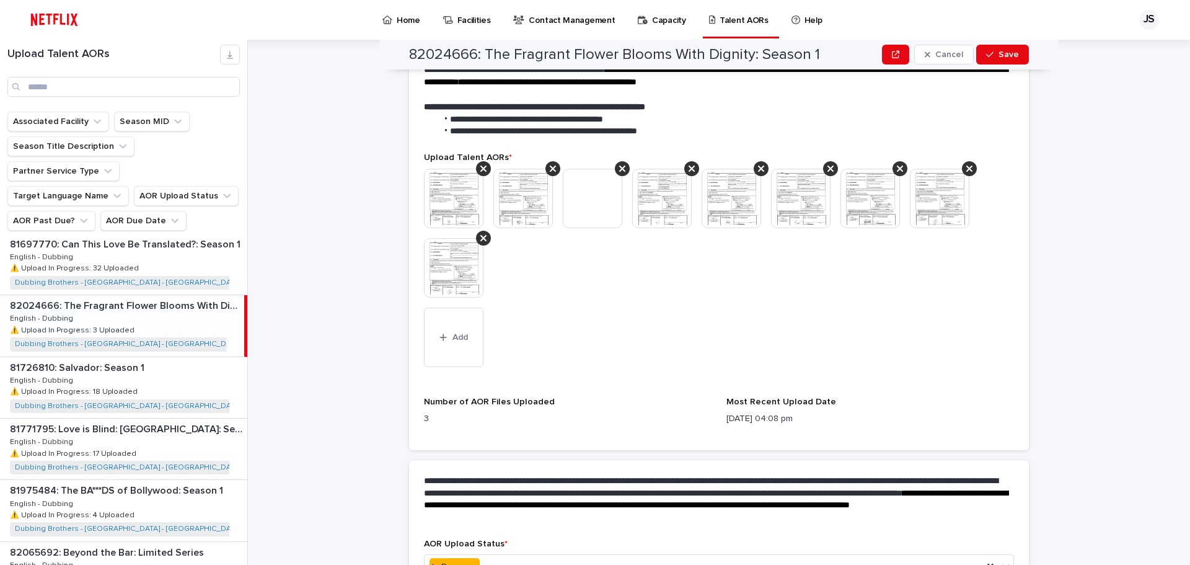
scroll to position [249, 0]
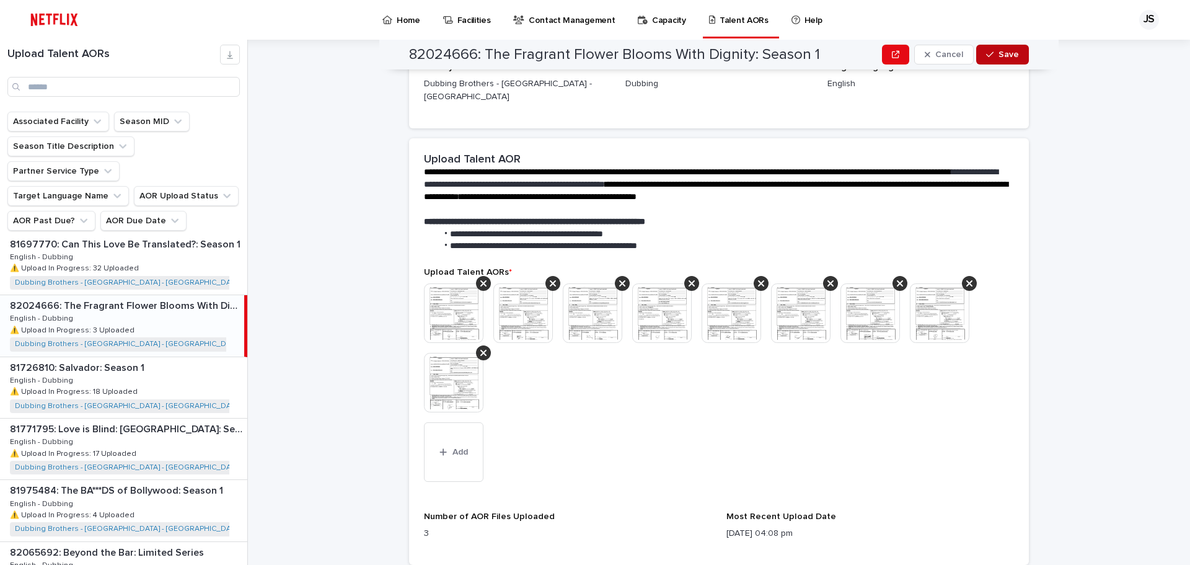
click at [992, 58] on div "button" at bounding box center [992, 54] width 12 height 9
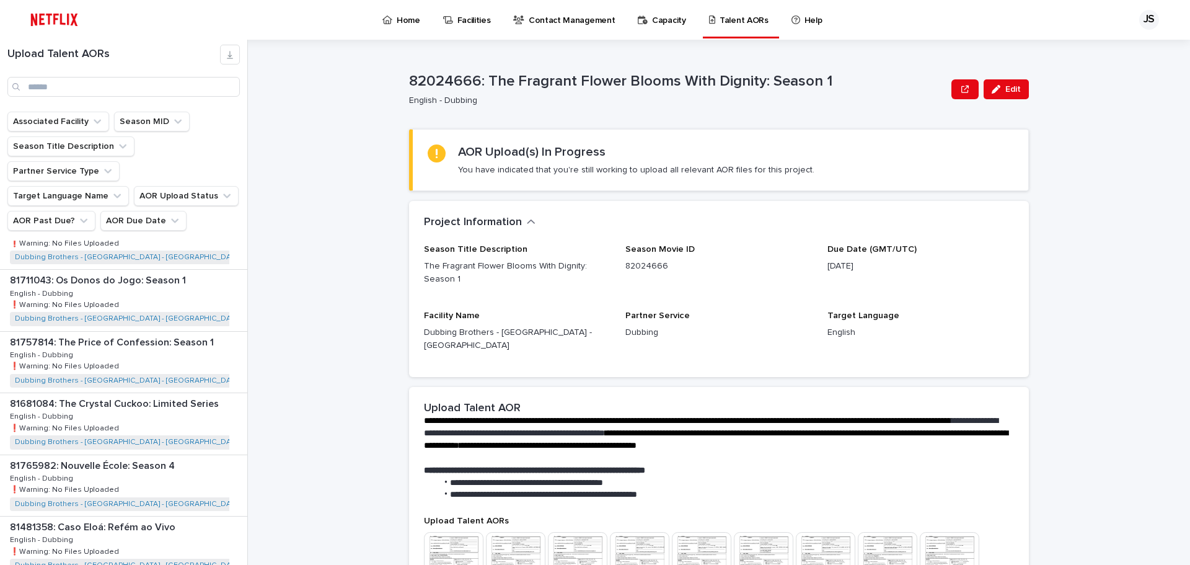
scroll to position [310, 0]
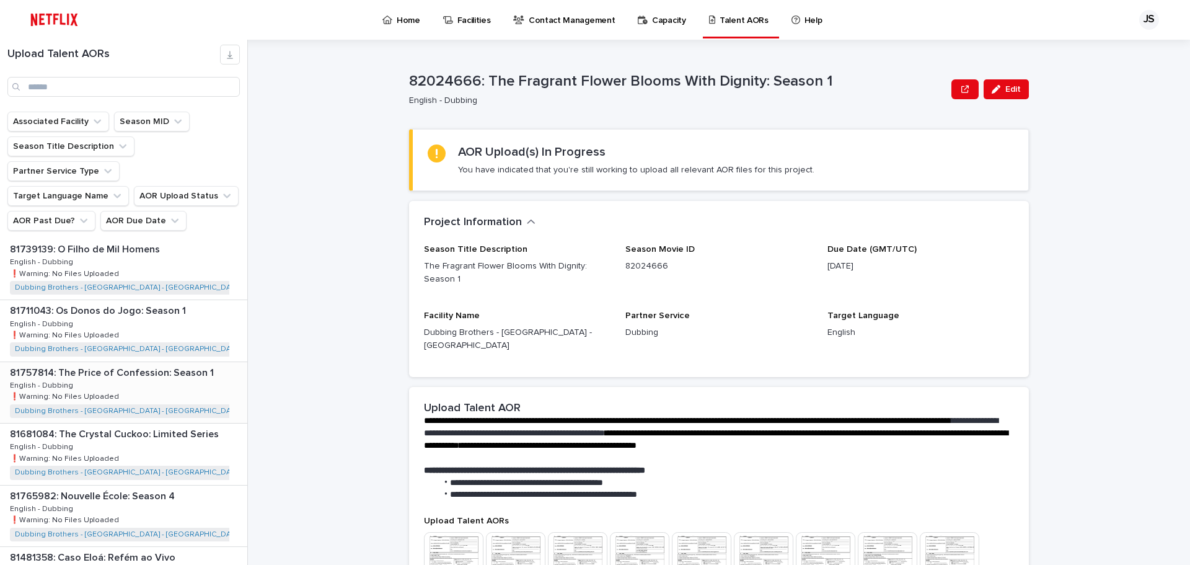
click at [144, 362] on div "81757814: The Price of Confession: Season 1 81757814: The Price of Confession: …" at bounding box center [123, 392] width 247 height 61
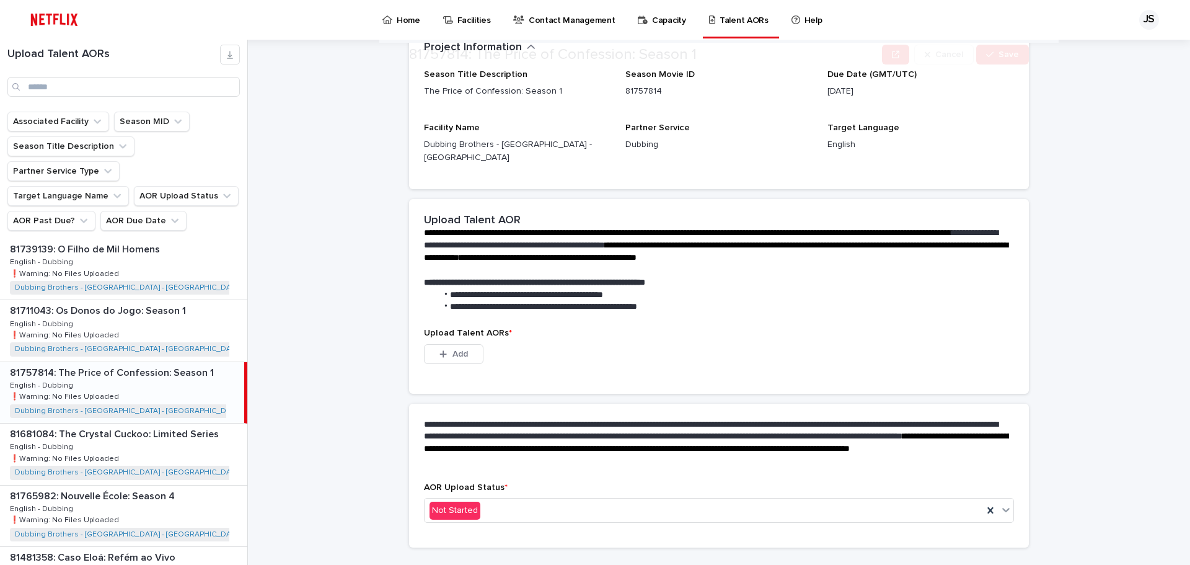
scroll to position [178, 0]
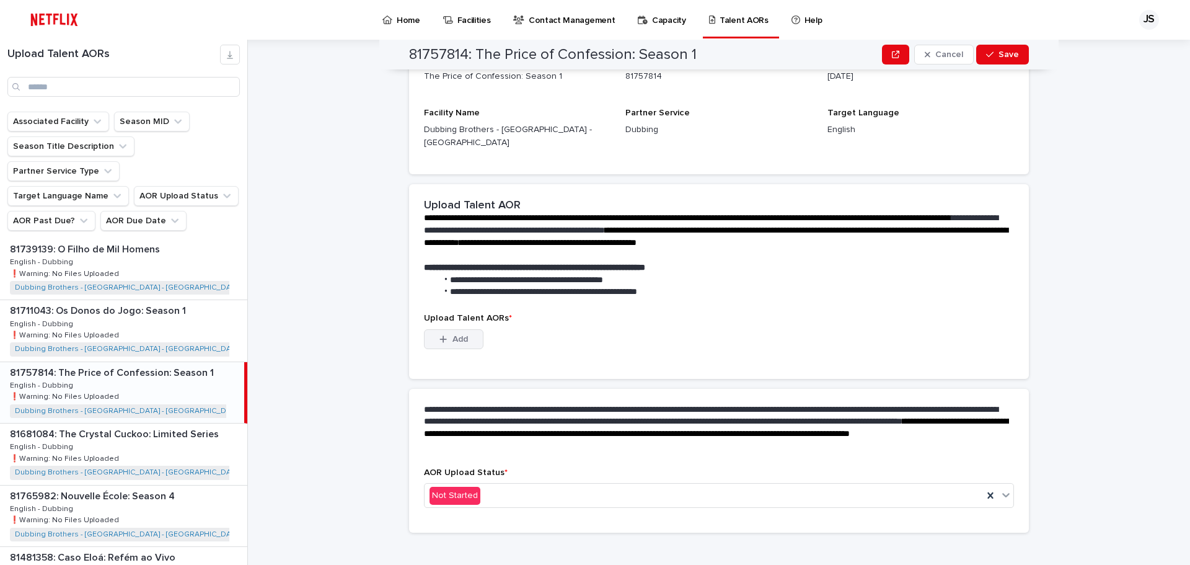
click at [445, 335] on div "button" at bounding box center [445, 339] width 12 height 9
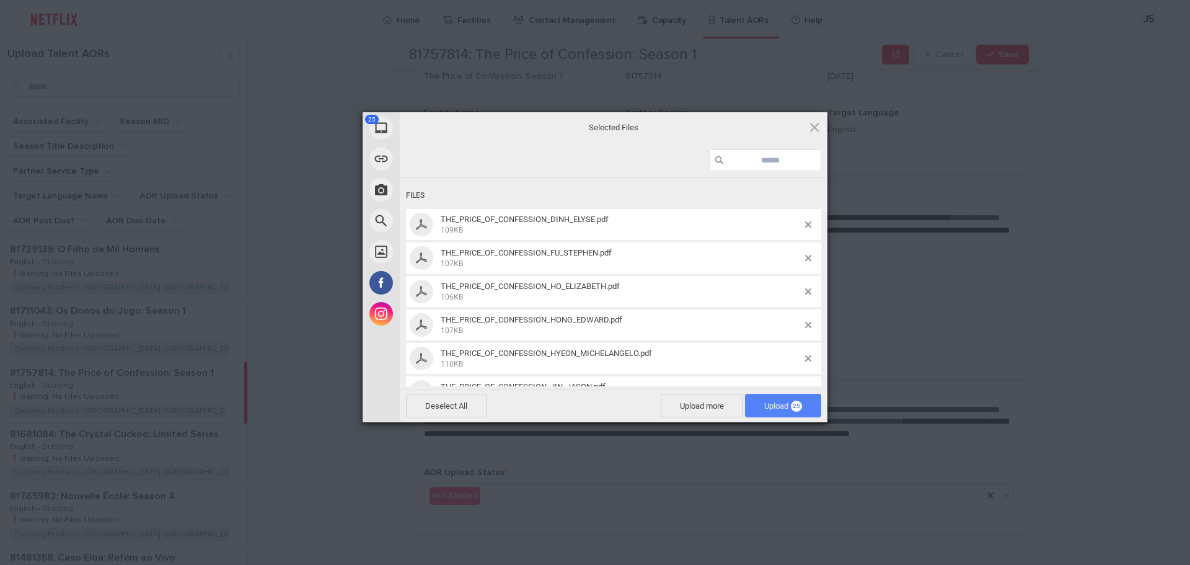
click at [770, 413] on span "Upload 25" at bounding box center [783, 406] width 76 height 24
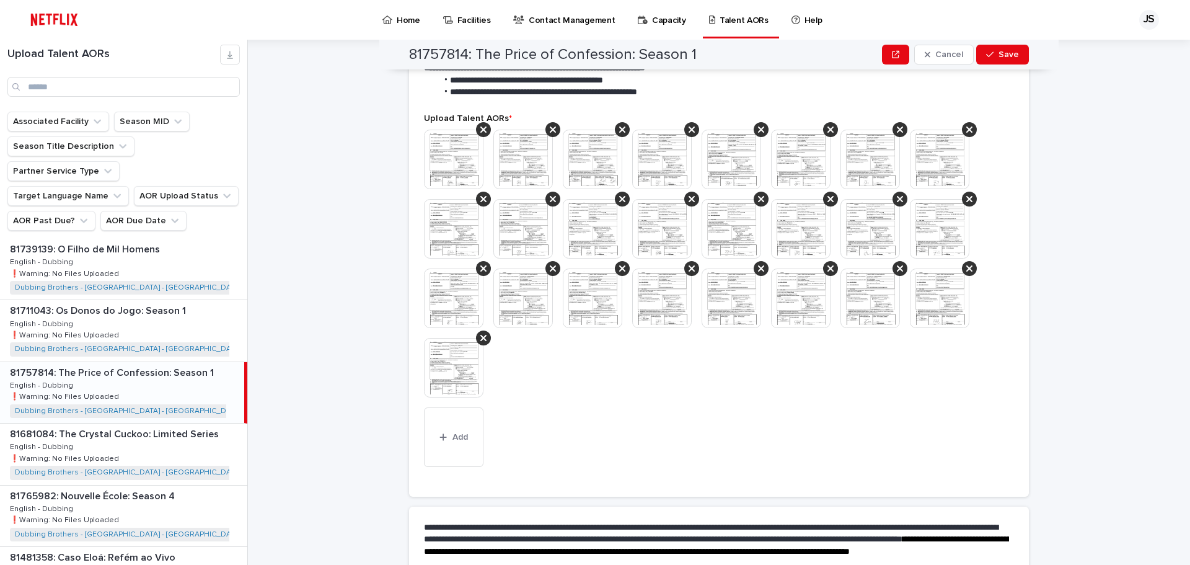
scroll to position [307, 0]
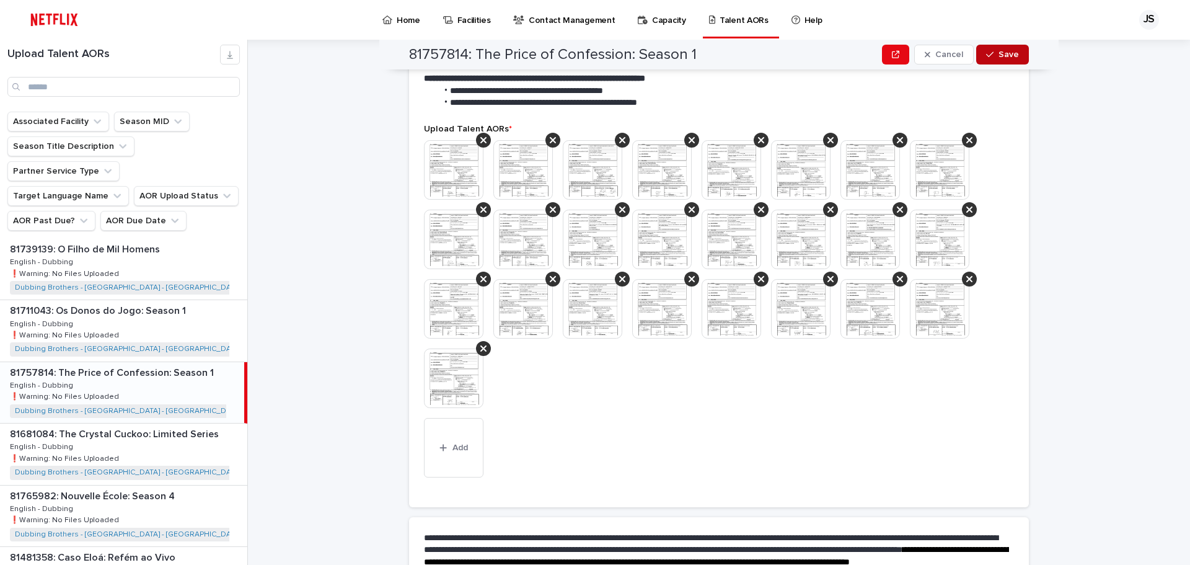
click at [998, 52] on span "Save" at bounding box center [1008, 54] width 20 height 9
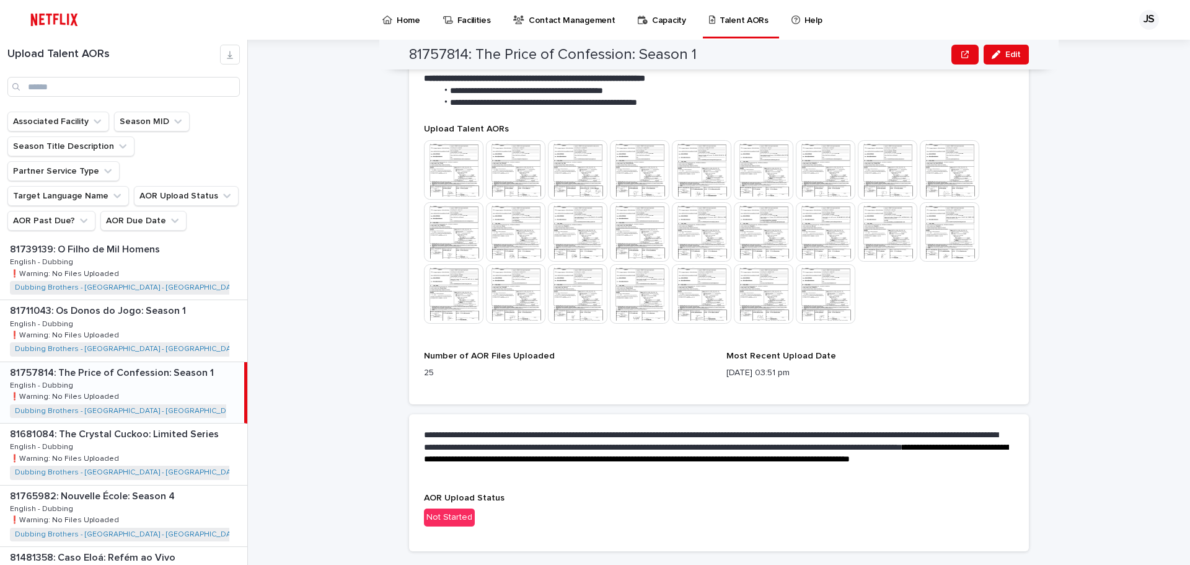
scroll to position [325, 0]
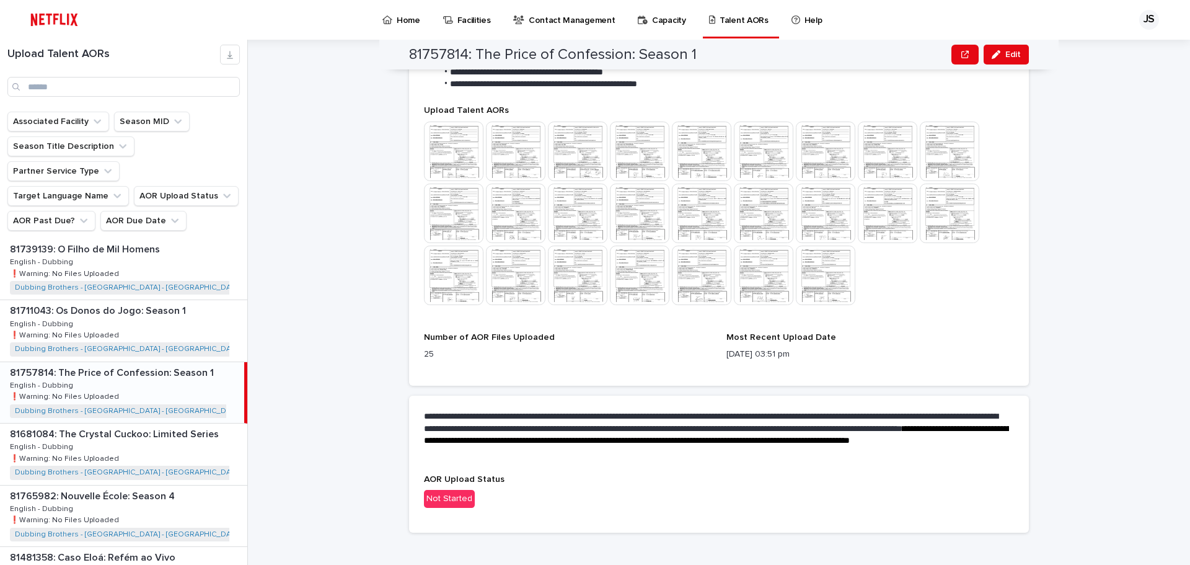
click at [462, 490] on div "Not Started" at bounding box center [449, 499] width 51 height 18
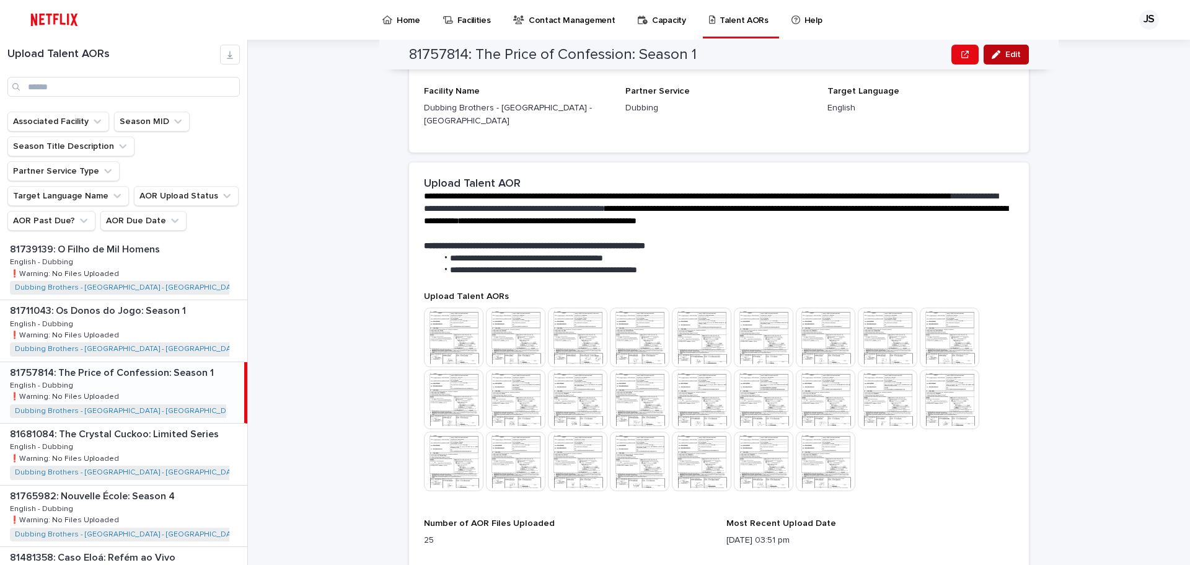
click at [1013, 58] on span "Edit" at bounding box center [1012, 54] width 15 height 9
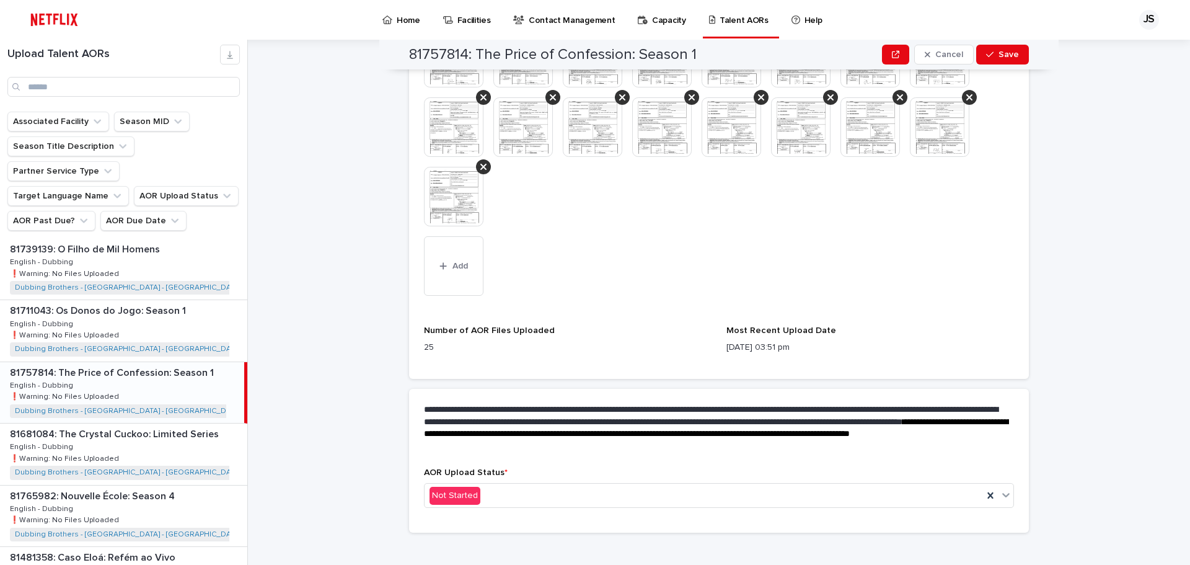
click at [523, 495] on div "AOR Upload Status * Not Started" at bounding box center [719, 492] width 590 height 50
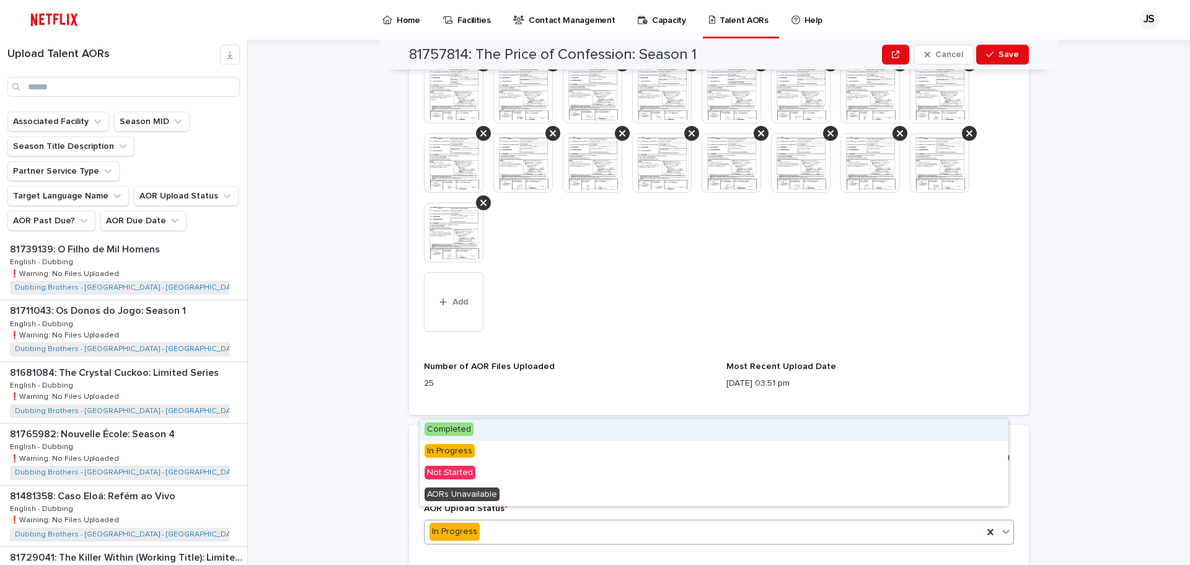
click at [517, 521] on div "In Progress" at bounding box center [704, 531] width 558 height 20
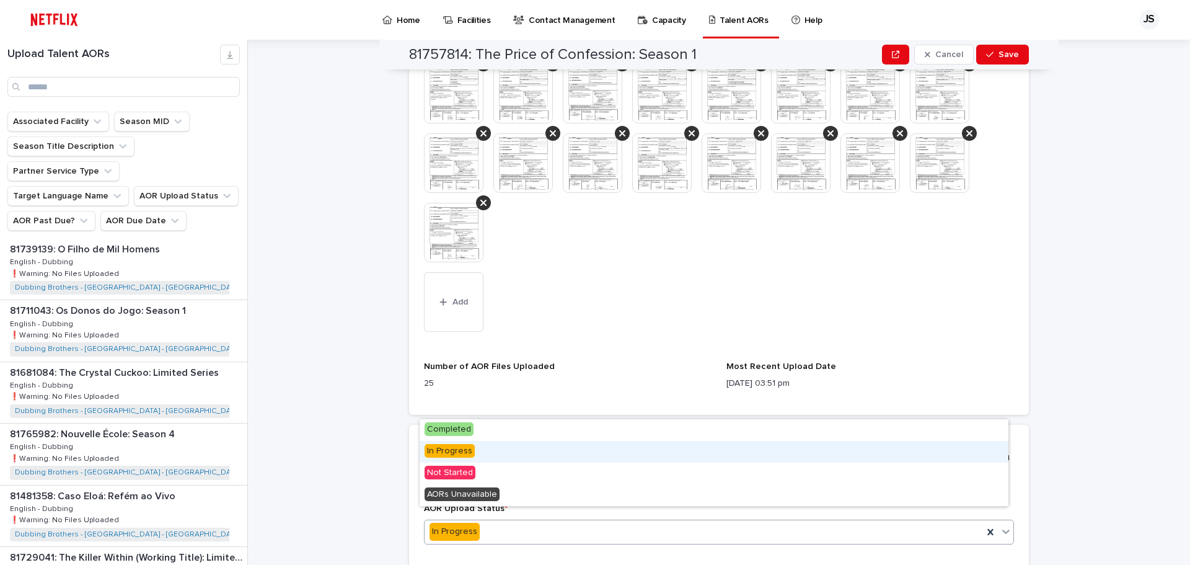
click at [522, 454] on div "In Progress" at bounding box center [714, 452] width 589 height 22
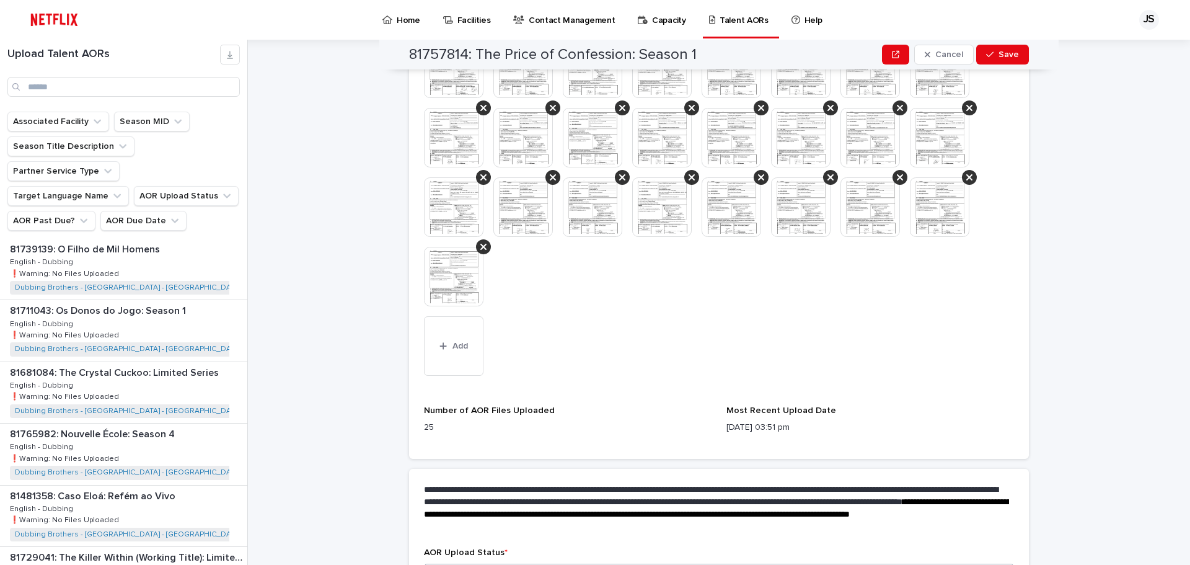
scroll to position [312, 0]
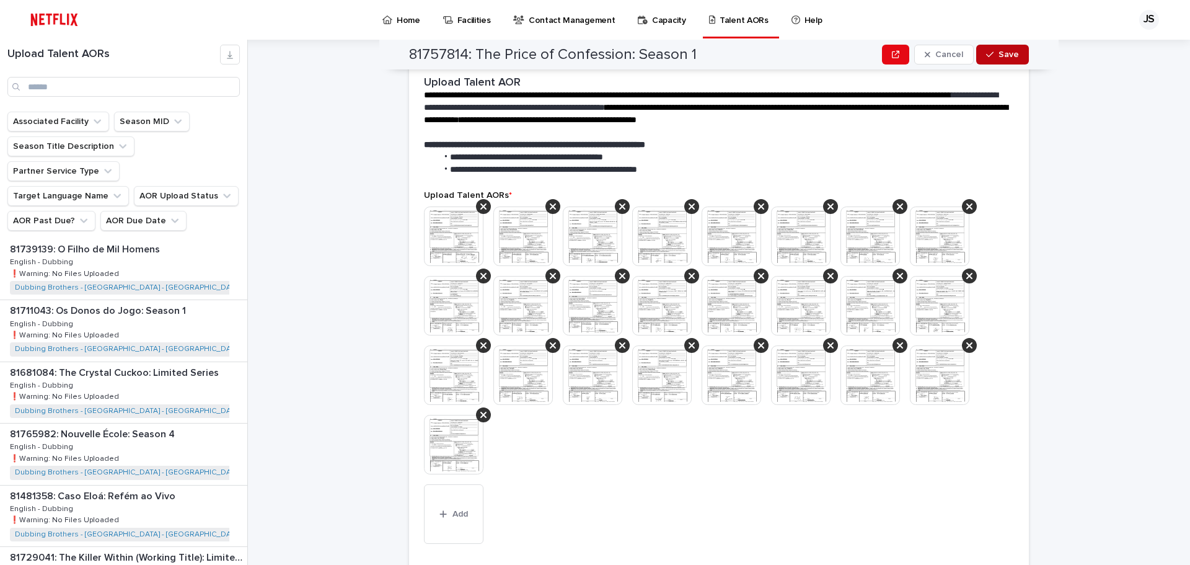
click at [986, 55] on icon "button" at bounding box center [989, 54] width 7 height 9
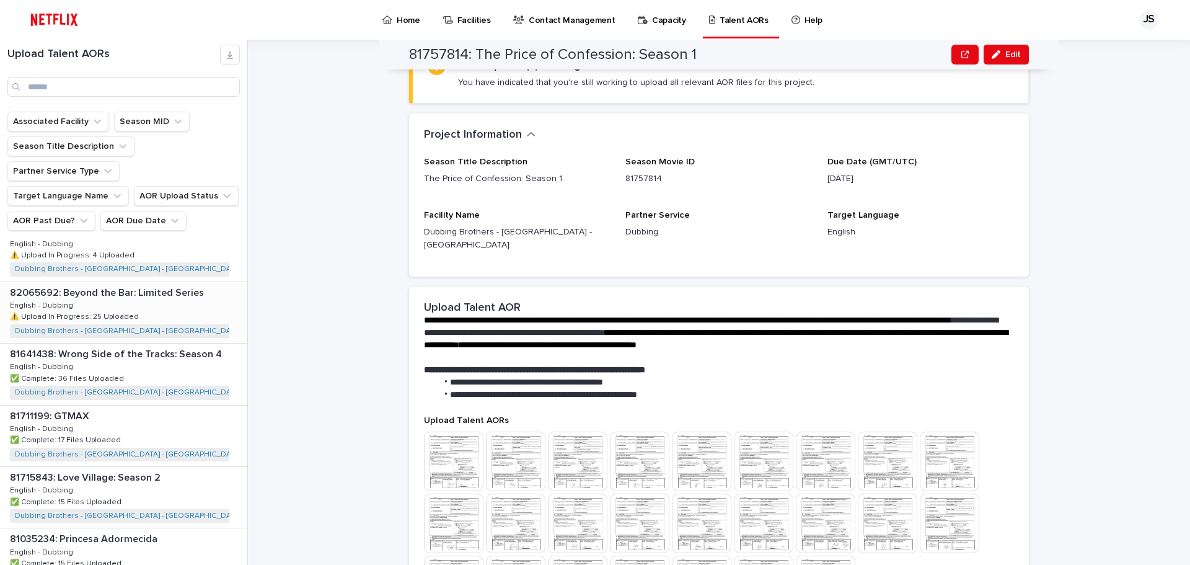
scroll to position [1415, 0]
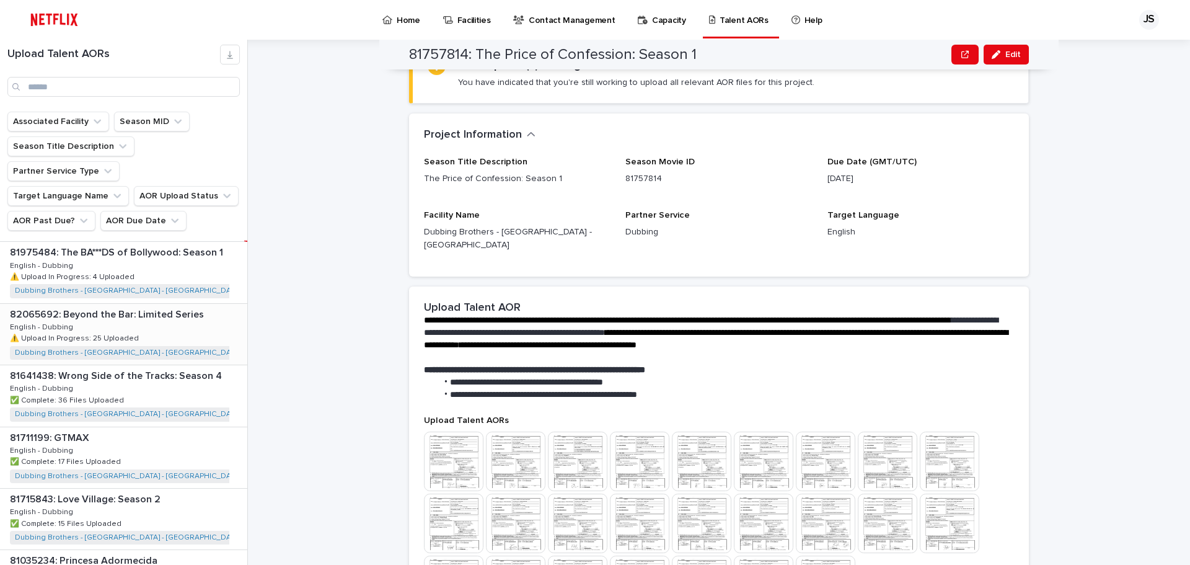
click at [187, 309] on div "82065692: Beyond the Bar: Limited Series 82065692: Beyond the Bar: Limited Seri…" at bounding box center [123, 334] width 247 height 61
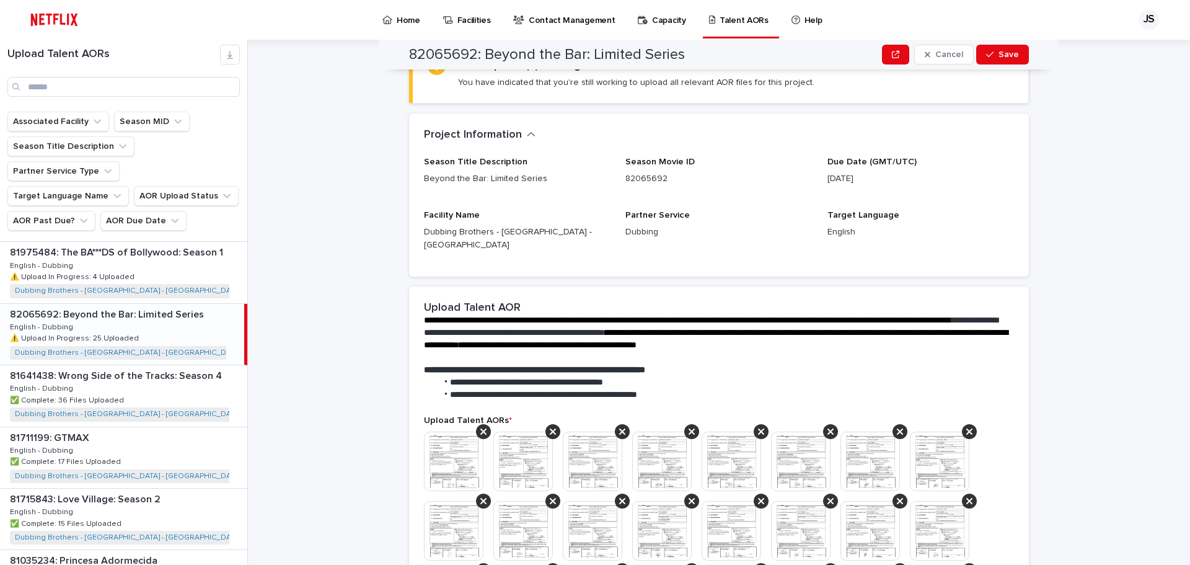
scroll to position [1391, 0]
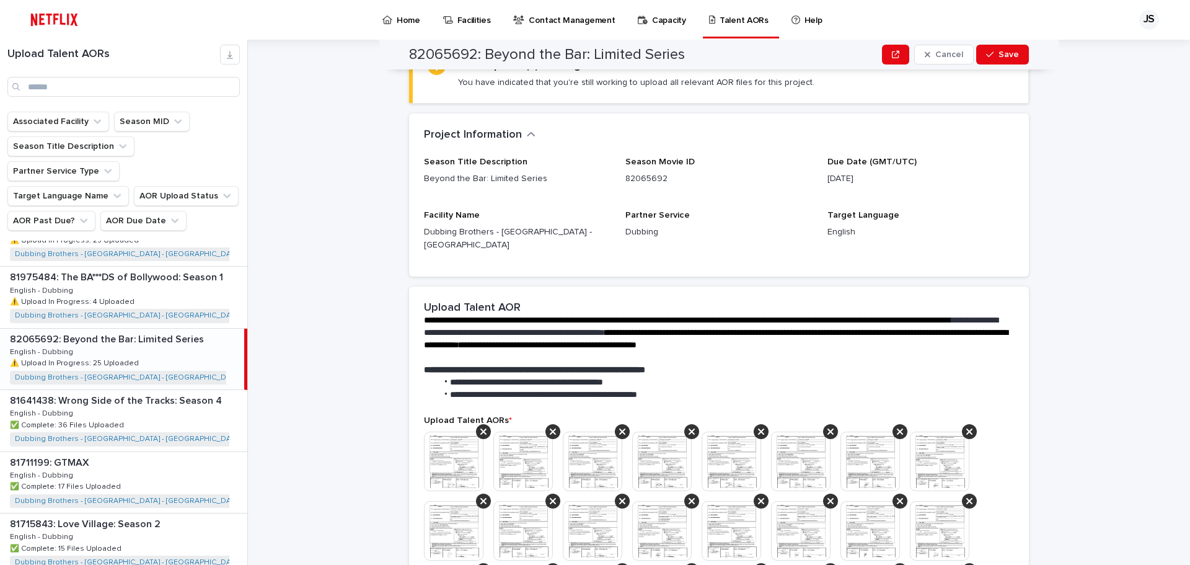
click at [157, 337] on div "82065692: Beyond the Bar: Limited Series 82065692: Beyond the Bar: Limited Seri…" at bounding box center [122, 358] width 244 height 61
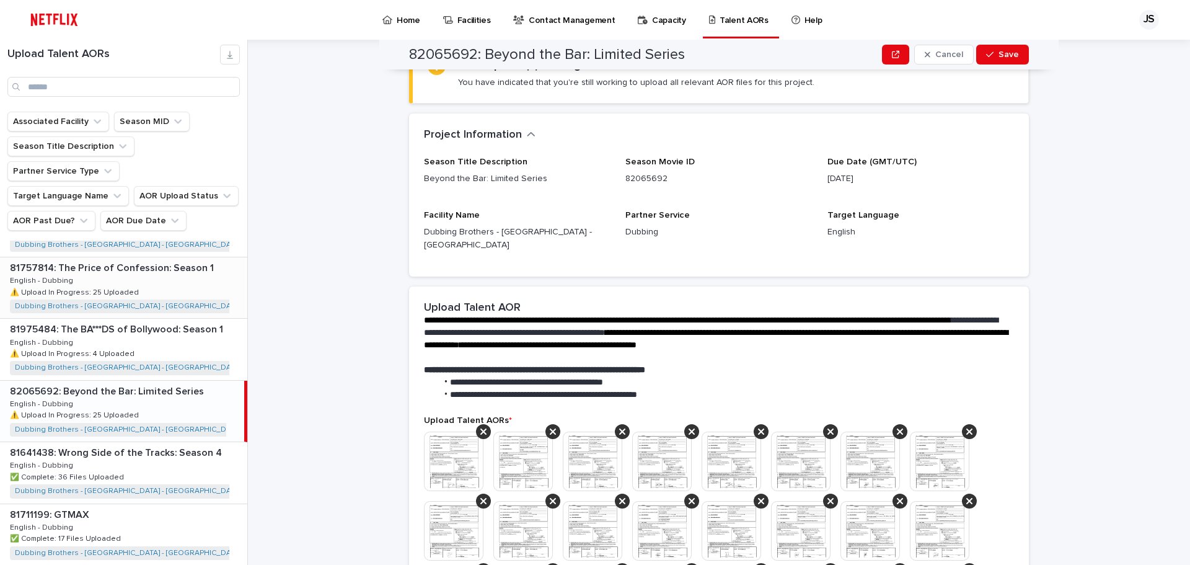
scroll to position [1267, 0]
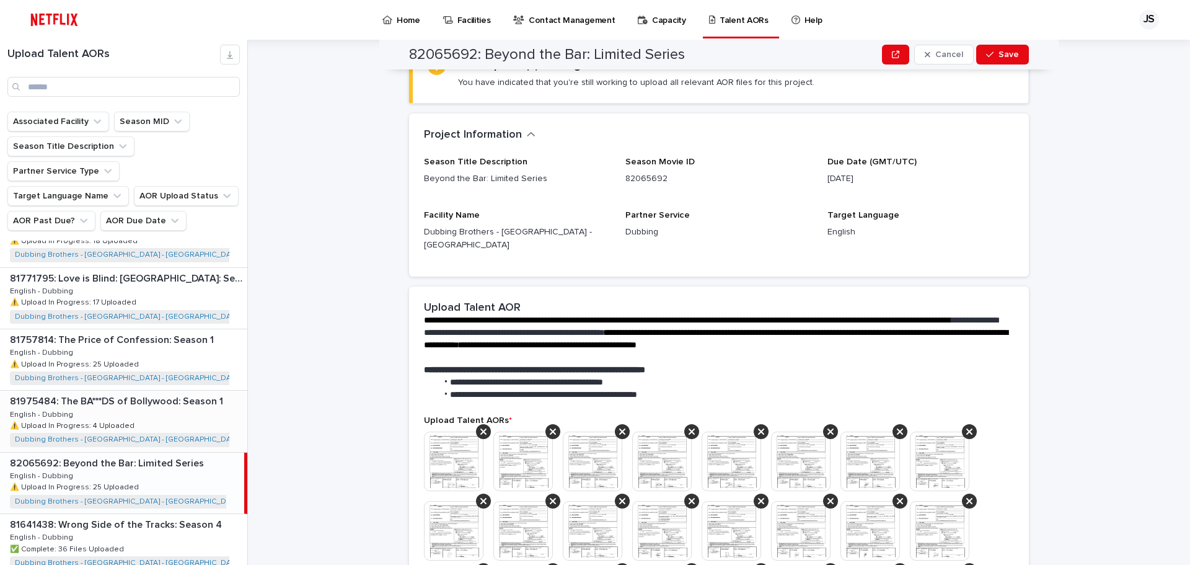
click at [167, 394] on div "81975484: The BA***DS of Bollywood: Season 1 81975484: The BA***DS of Bollywood…" at bounding box center [123, 420] width 247 height 61
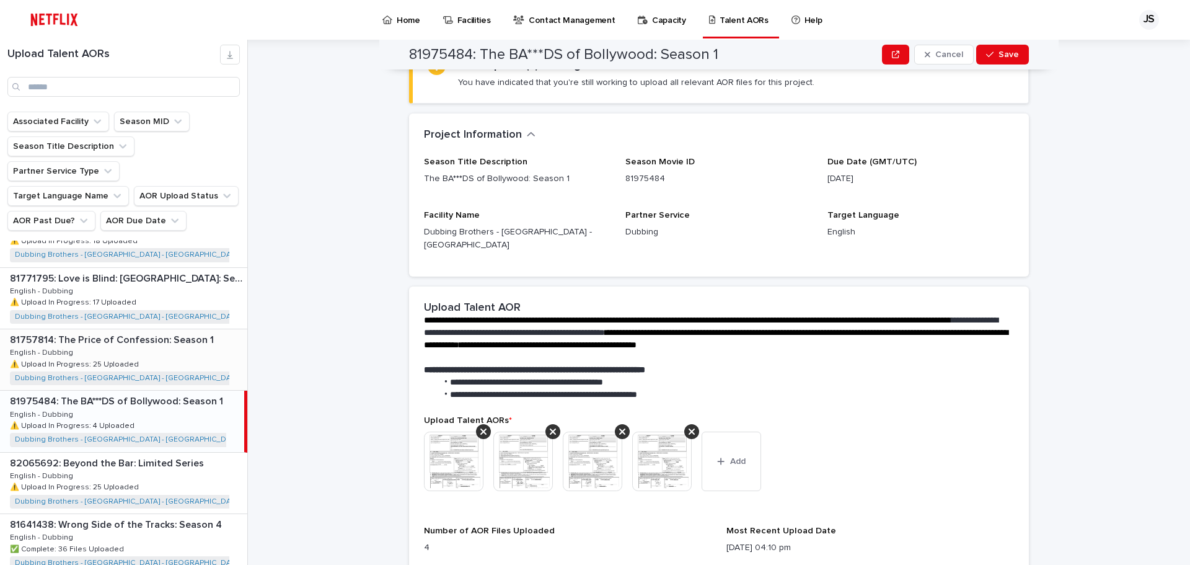
click at [172, 339] on div "81757814: The Price of Confession: Season 1 81757814: The Price of Confession: …" at bounding box center [123, 359] width 247 height 61
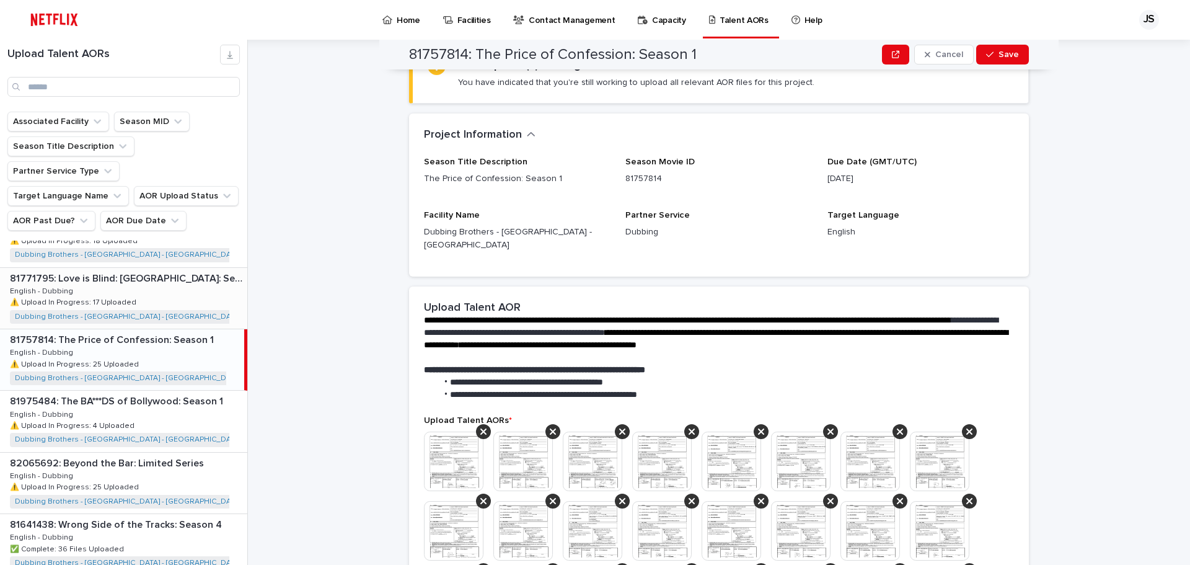
click at [183, 270] on p "81771795: Love is Blind: [GEOGRAPHIC_DATA]: Season 1" at bounding box center [127, 277] width 235 height 14
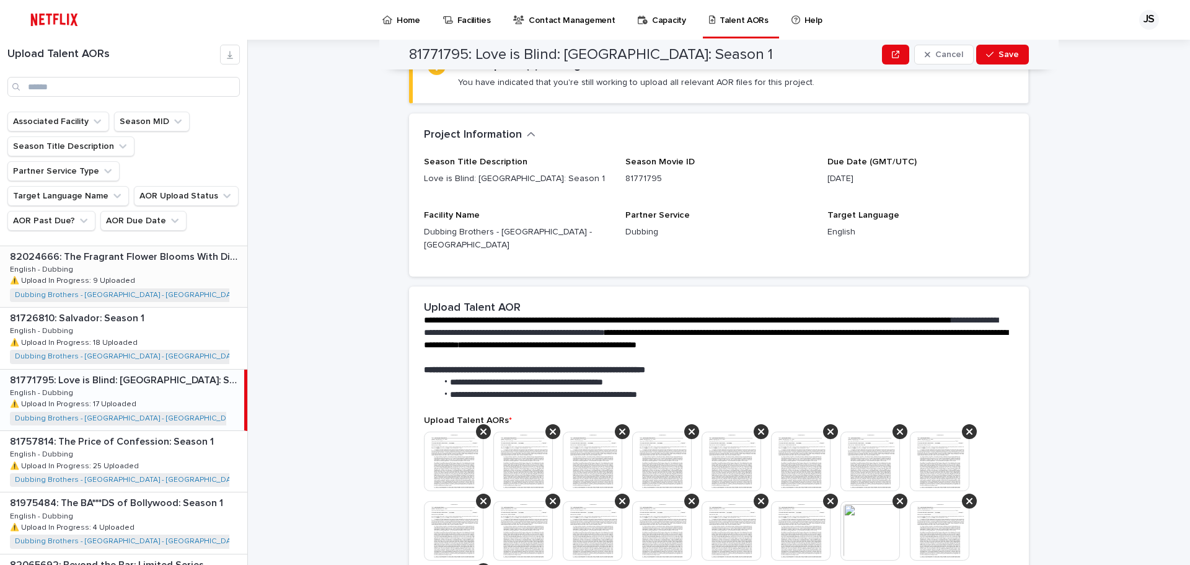
scroll to position [1143, 0]
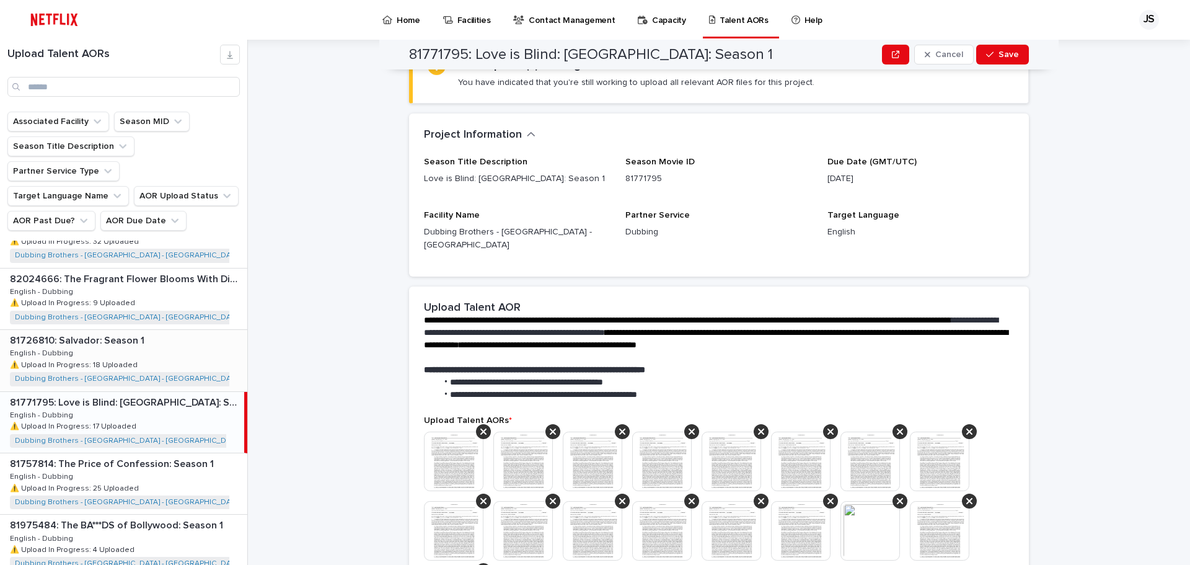
click at [154, 330] on div "81726810: Salvador: Season 1 81726810: [GEOGRAPHIC_DATA]: Season 1 English - Du…" at bounding box center [123, 360] width 247 height 61
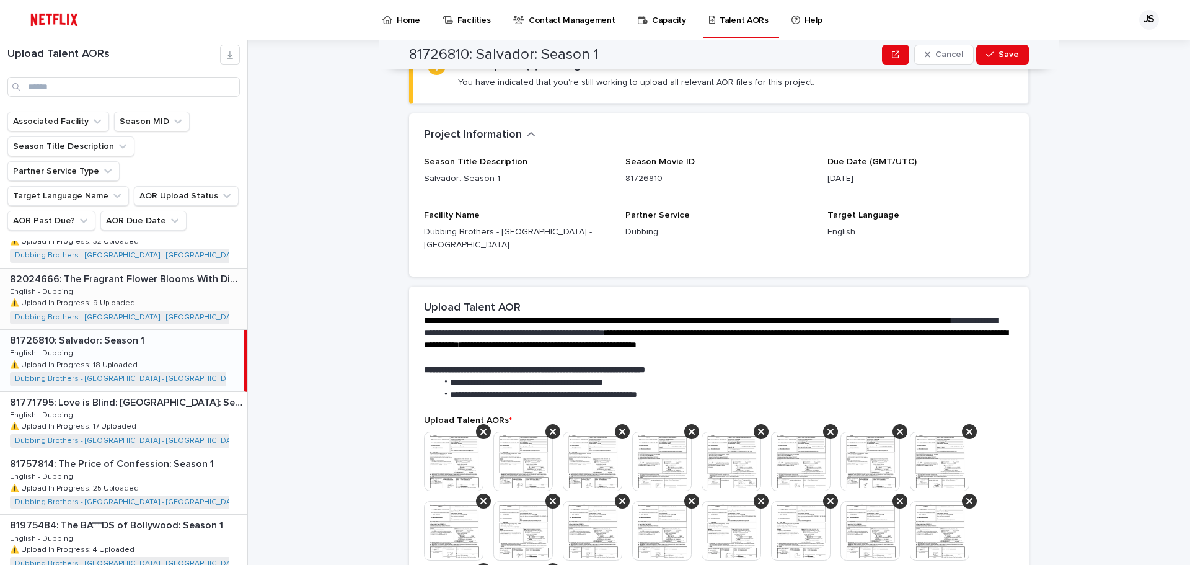
click at [165, 274] on div "82024666: The Fragrant Flower Blooms With Dignity: Season 1 82024666: The Fragr…" at bounding box center [123, 298] width 247 height 61
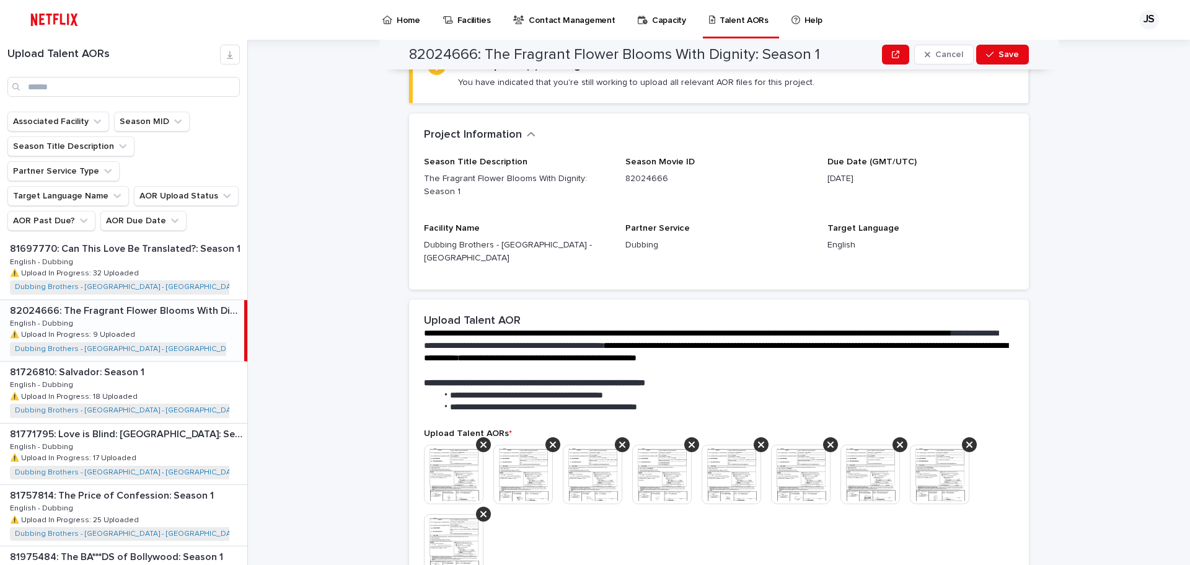
scroll to position [1019, 0]
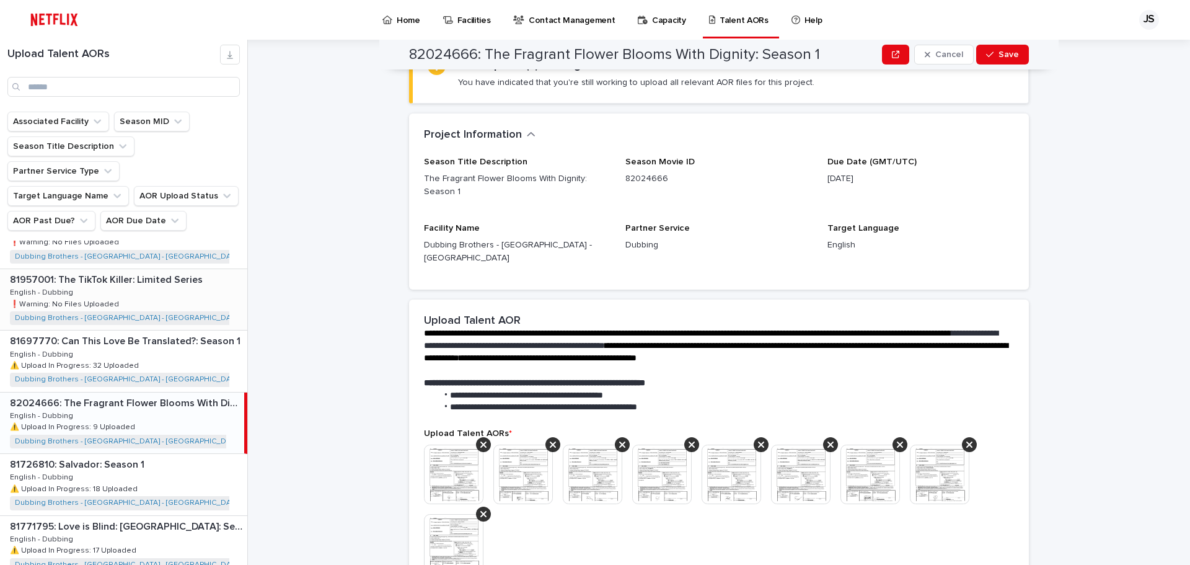
click at [158, 275] on div "81957001: The TikTok Killer: Limited Series 81957001: The TikTok Killer: Limite…" at bounding box center [123, 299] width 247 height 61
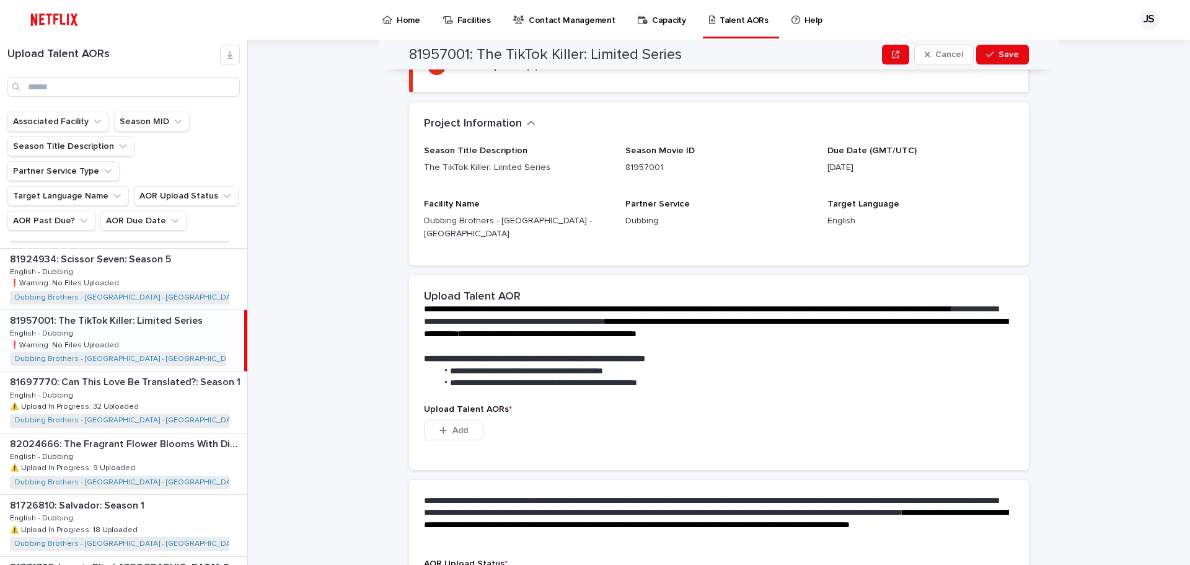
scroll to position [895, 0]
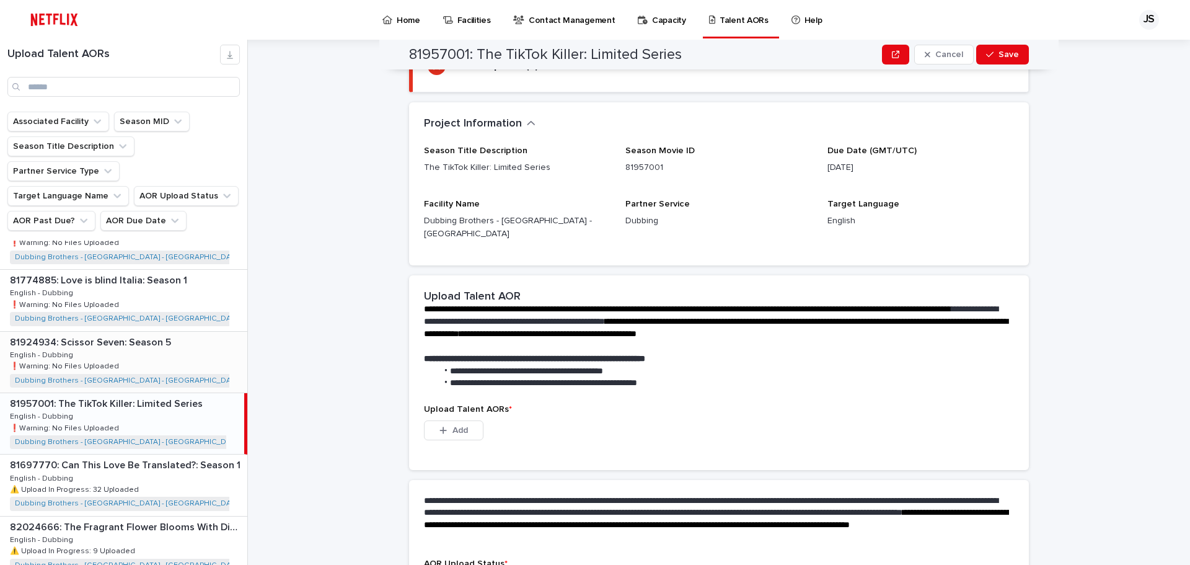
click at [157, 332] on div "81924934: Scissor Seven: Season 5 81924934: Scissor Seven: Season 5 English - D…" at bounding box center [123, 362] width 247 height 61
click at [159, 286] on div "82086286: Machos alfa: Season 5 82086286: Machos alfa: Season 5 English - Dubbi…" at bounding box center [123, 300] width 247 height 61
click at [161, 334] on p "81774885: Love is blind Italia: Season 1" at bounding box center [100, 341] width 180 height 14
click at [162, 270] on div "82086286: Machos alfa: Season 5 82086286: Machos alfa: Season 5 English - Dubbi…" at bounding box center [123, 300] width 247 height 61
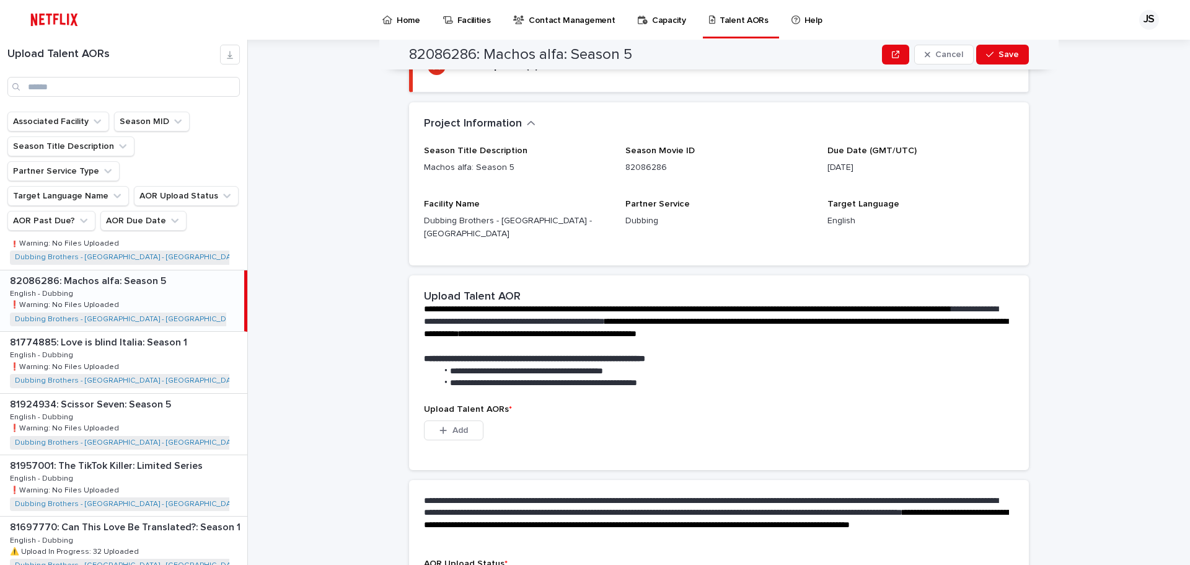
scroll to position [709, 0]
click at [162, 397] on p "82086286: Machos alfa: Season 5" at bounding box center [89, 404] width 159 height 14
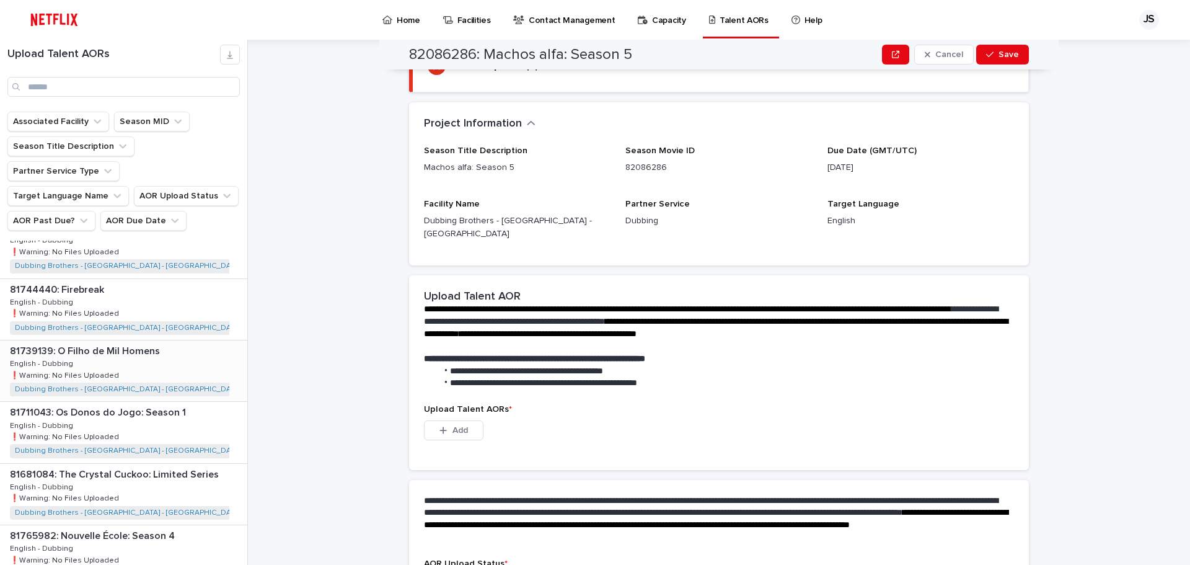
scroll to position [27, 0]
